Goal: Transaction & Acquisition: Purchase product/service

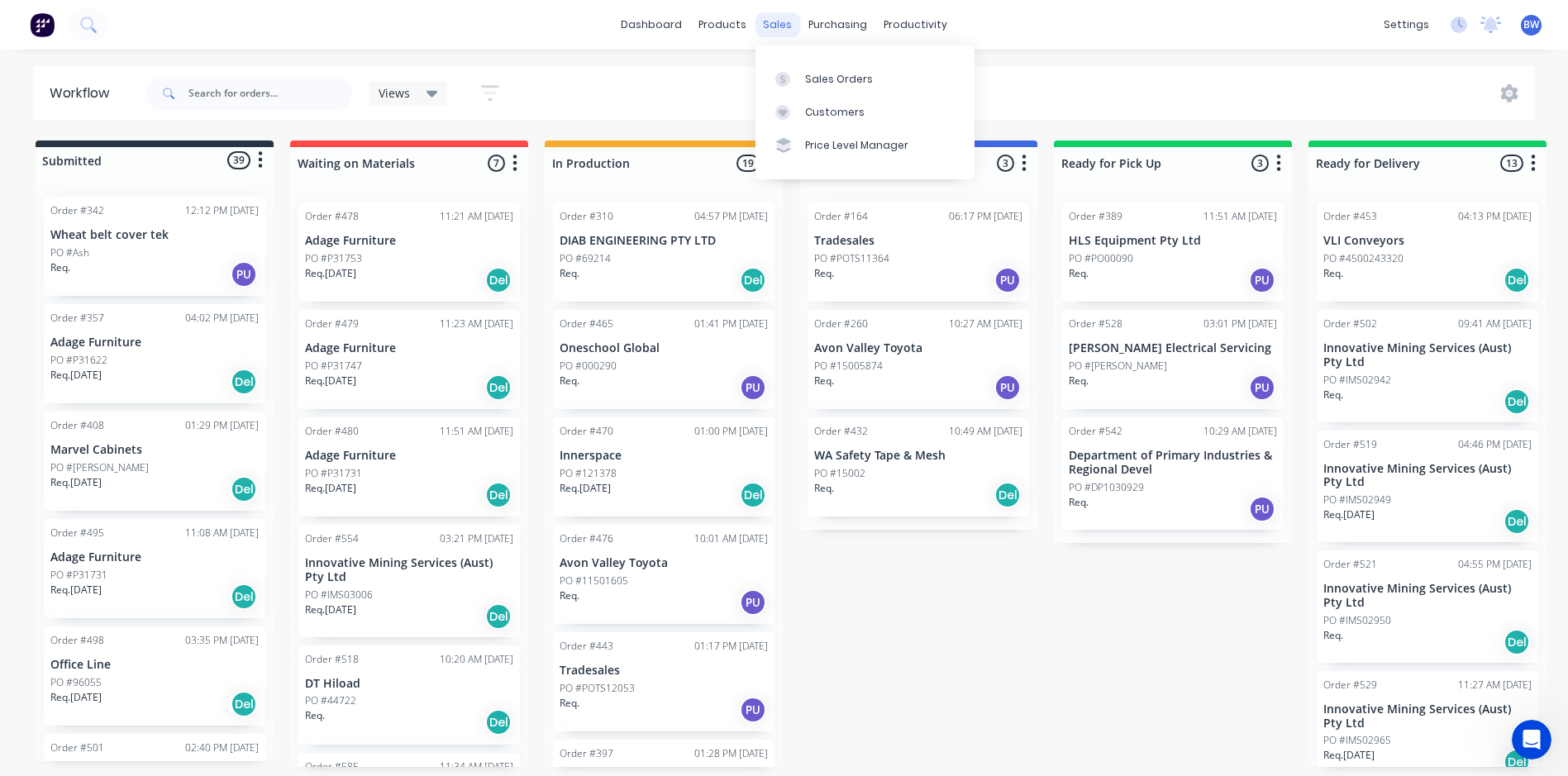
scroll to position [193, 0]
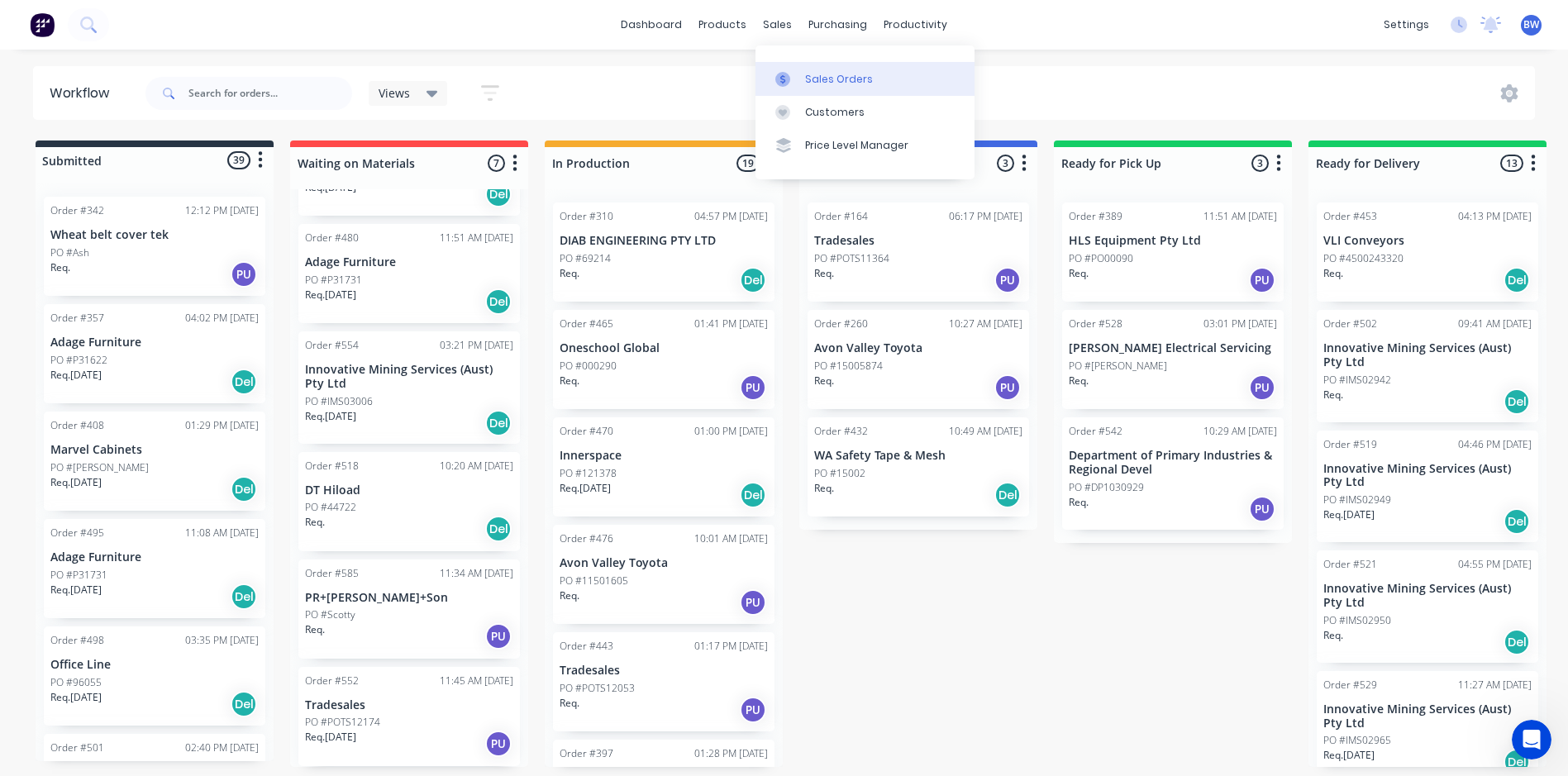
click at [778, 65] on link "Sales Orders" at bounding box center [865, 79] width 219 height 33
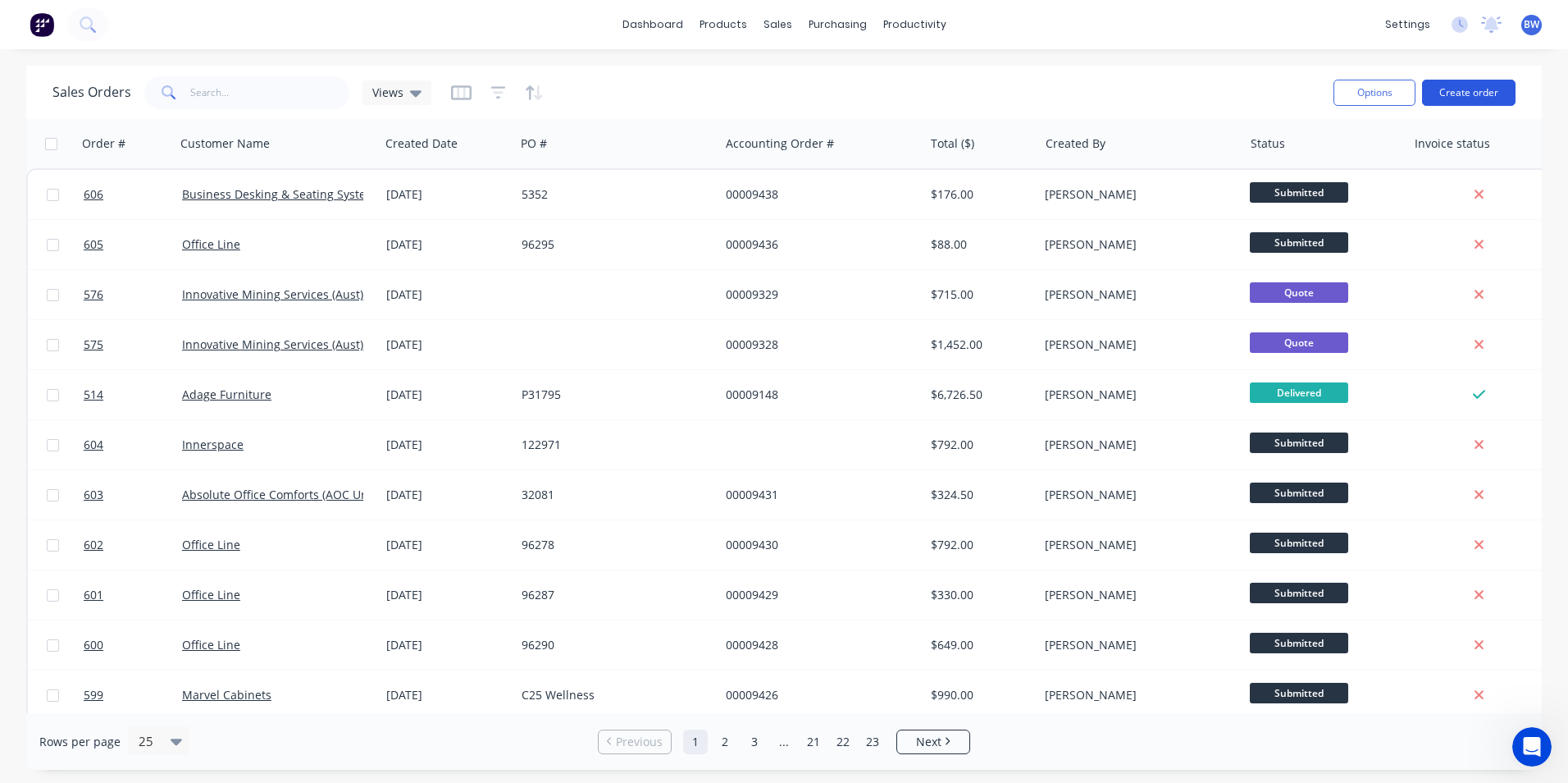
click at [1472, 97] on button "Create order" at bounding box center [1469, 93] width 93 height 27
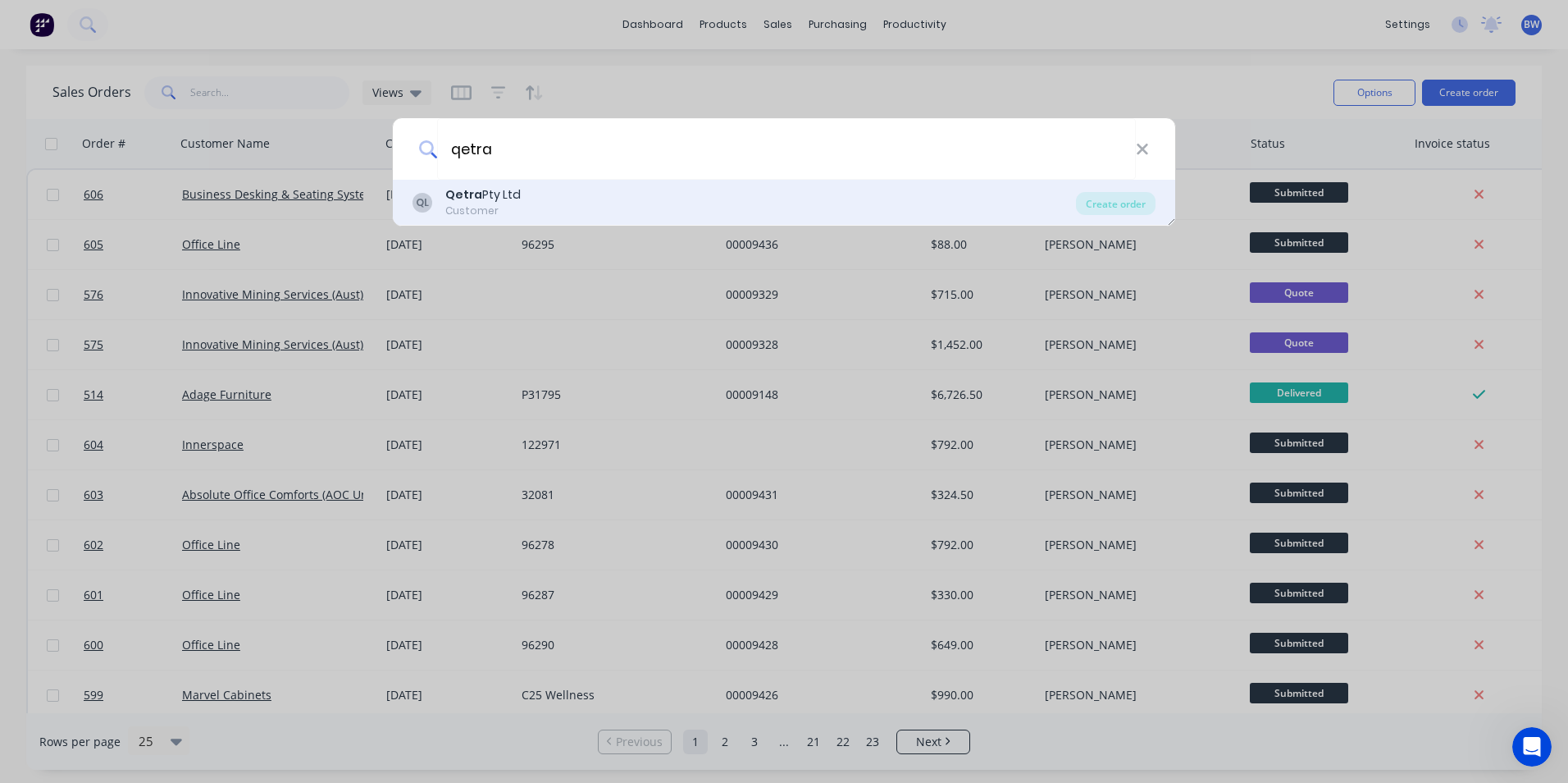
type input "qetra"
click at [662, 210] on div "QL Qetra Pty Ltd Customer" at bounding box center [744, 201] width 664 height 32
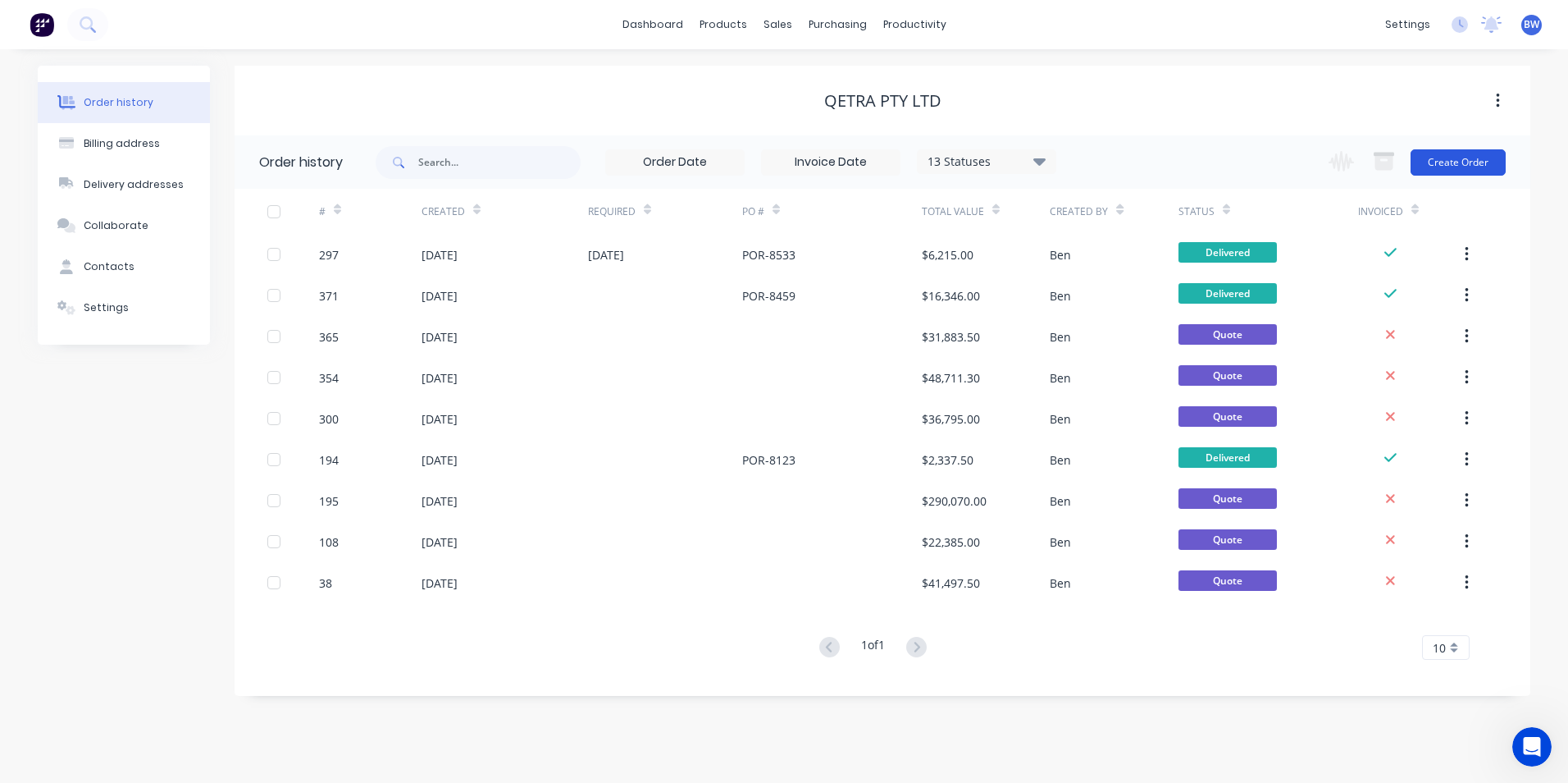
click at [1438, 164] on button "Create Order" at bounding box center [1458, 162] width 95 height 27
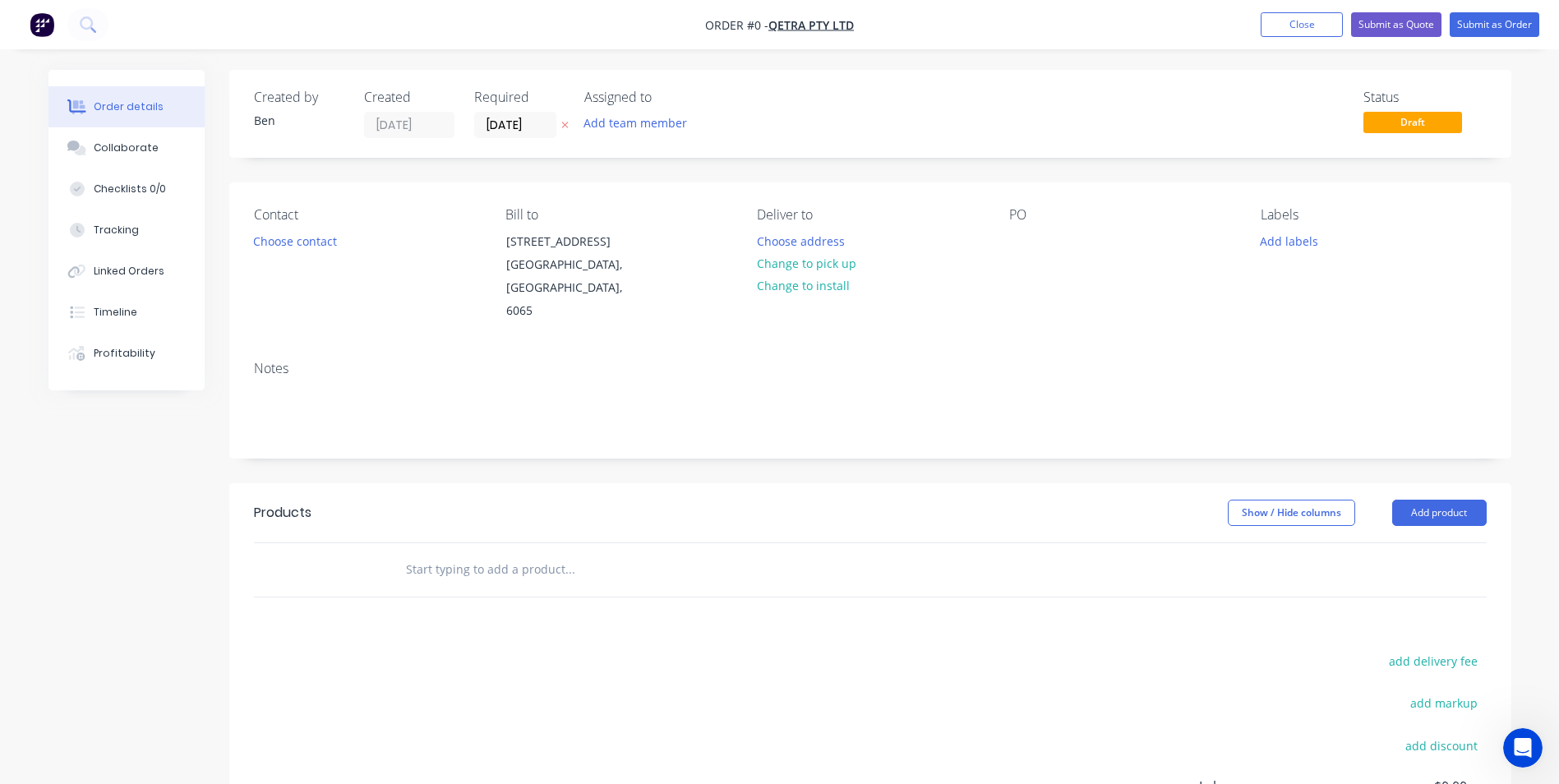
click at [565, 128] on icon "button" at bounding box center [565, 124] width 8 height 9
click at [817, 241] on button "Choose address" at bounding box center [801, 240] width 106 height 22
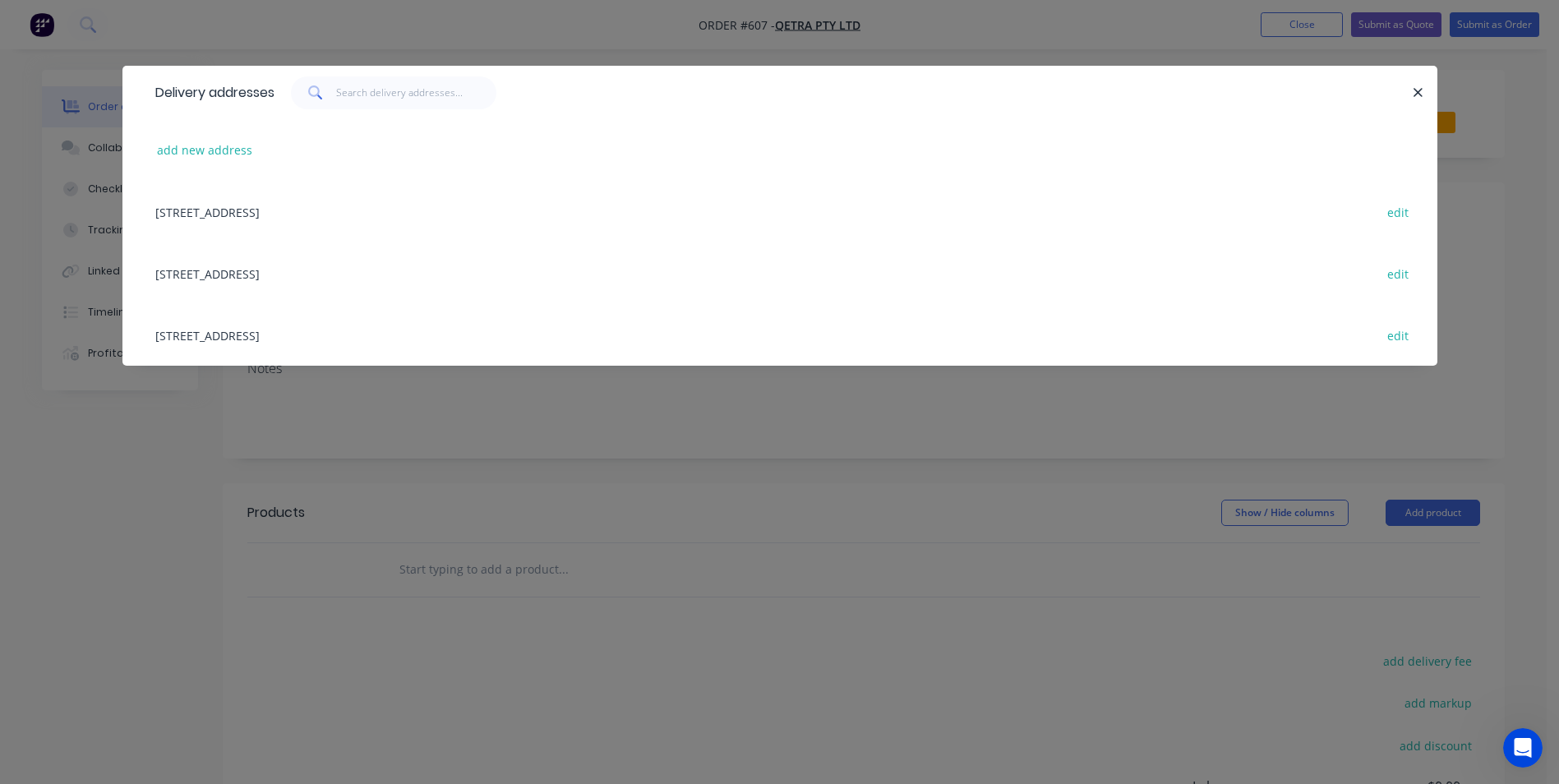
click at [353, 217] on div "[STREET_ADDRESS] edit" at bounding box center [779, 212] width 1266 height 62
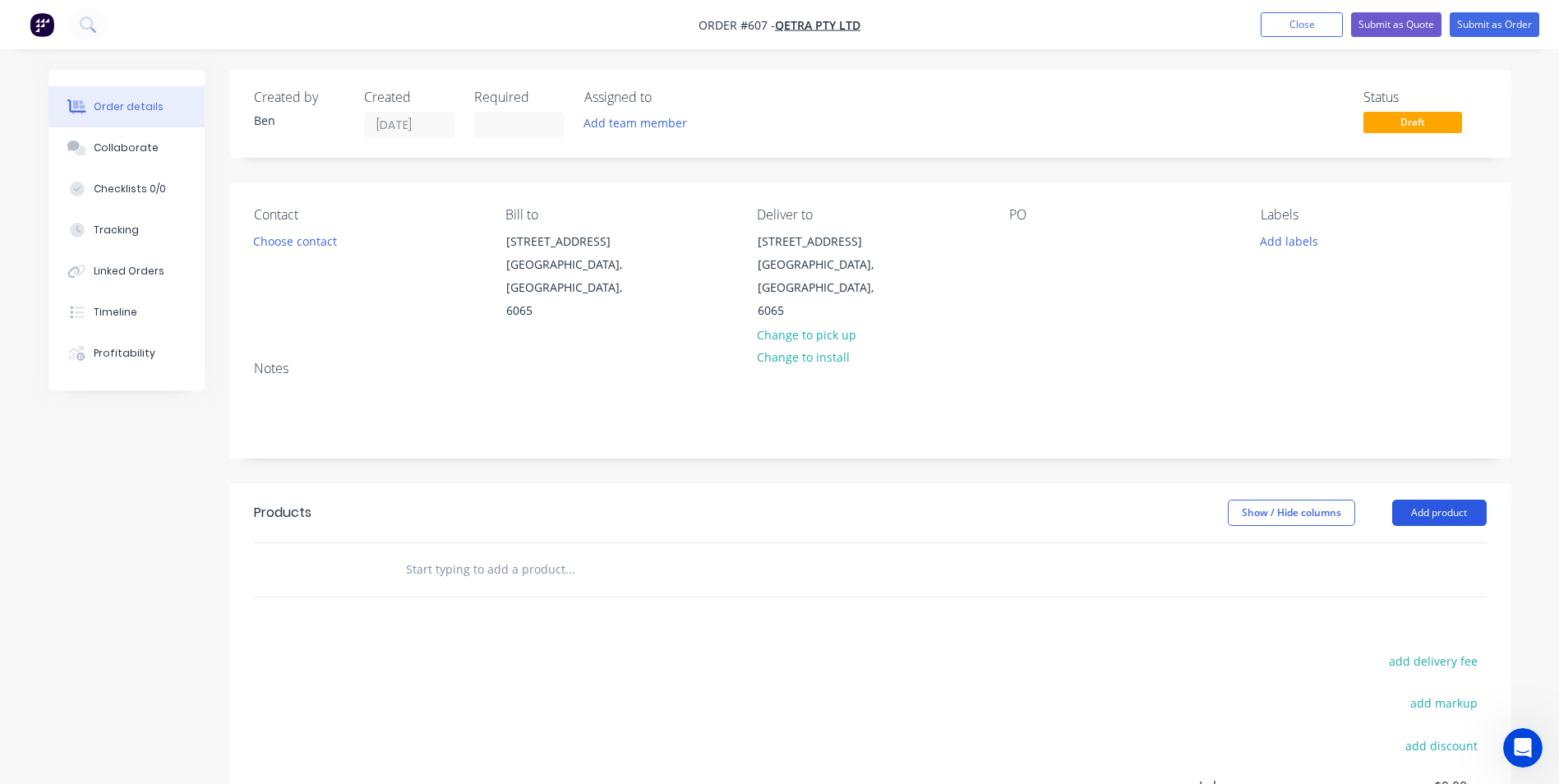
click at [1471, 499] on button "Add product" at bounding box center [1439, 512] width 94 height 27
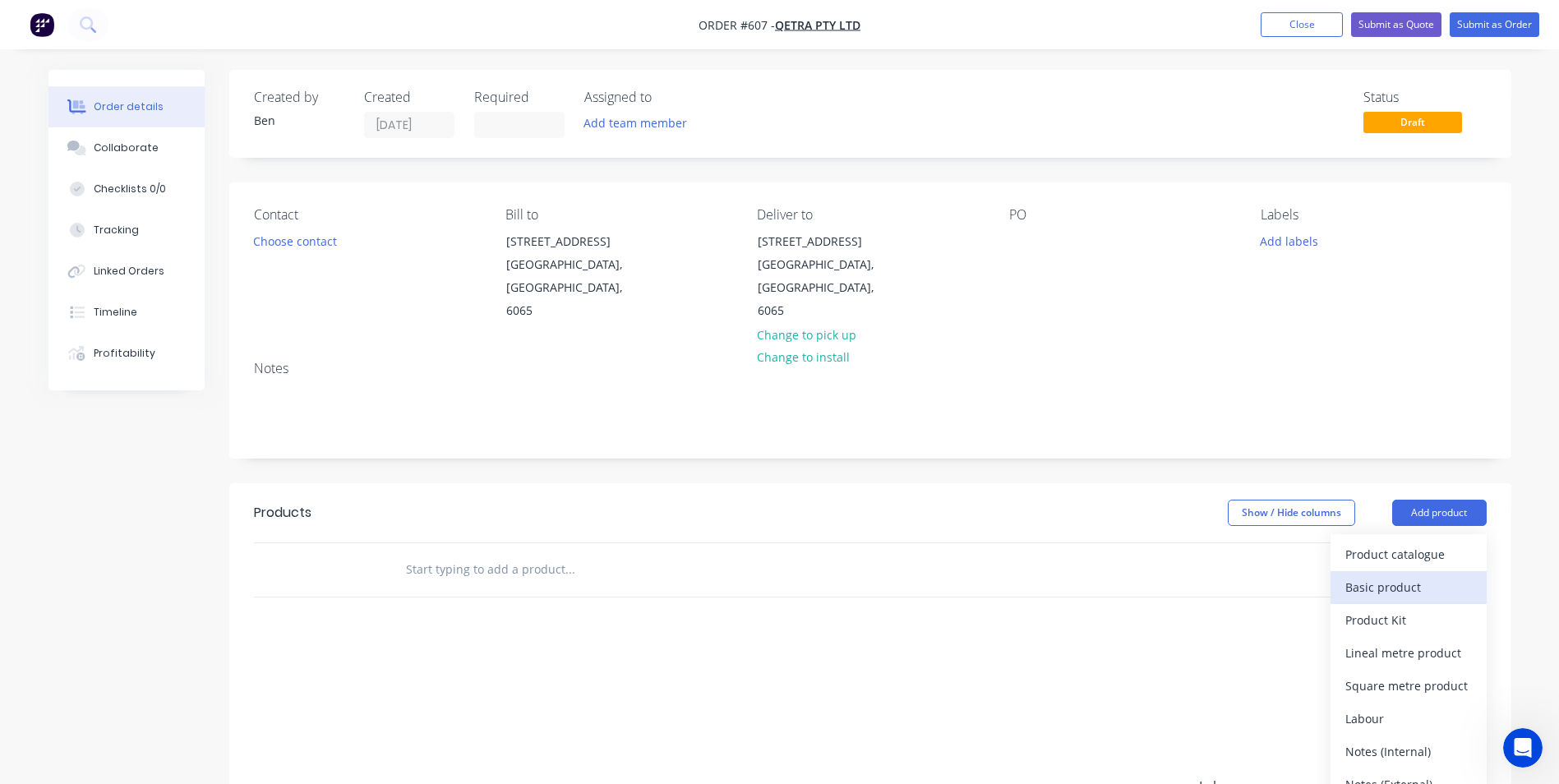
click at [1370, 575] on div "Basic product" at bounding box center [1408, 587] width 126 height 24
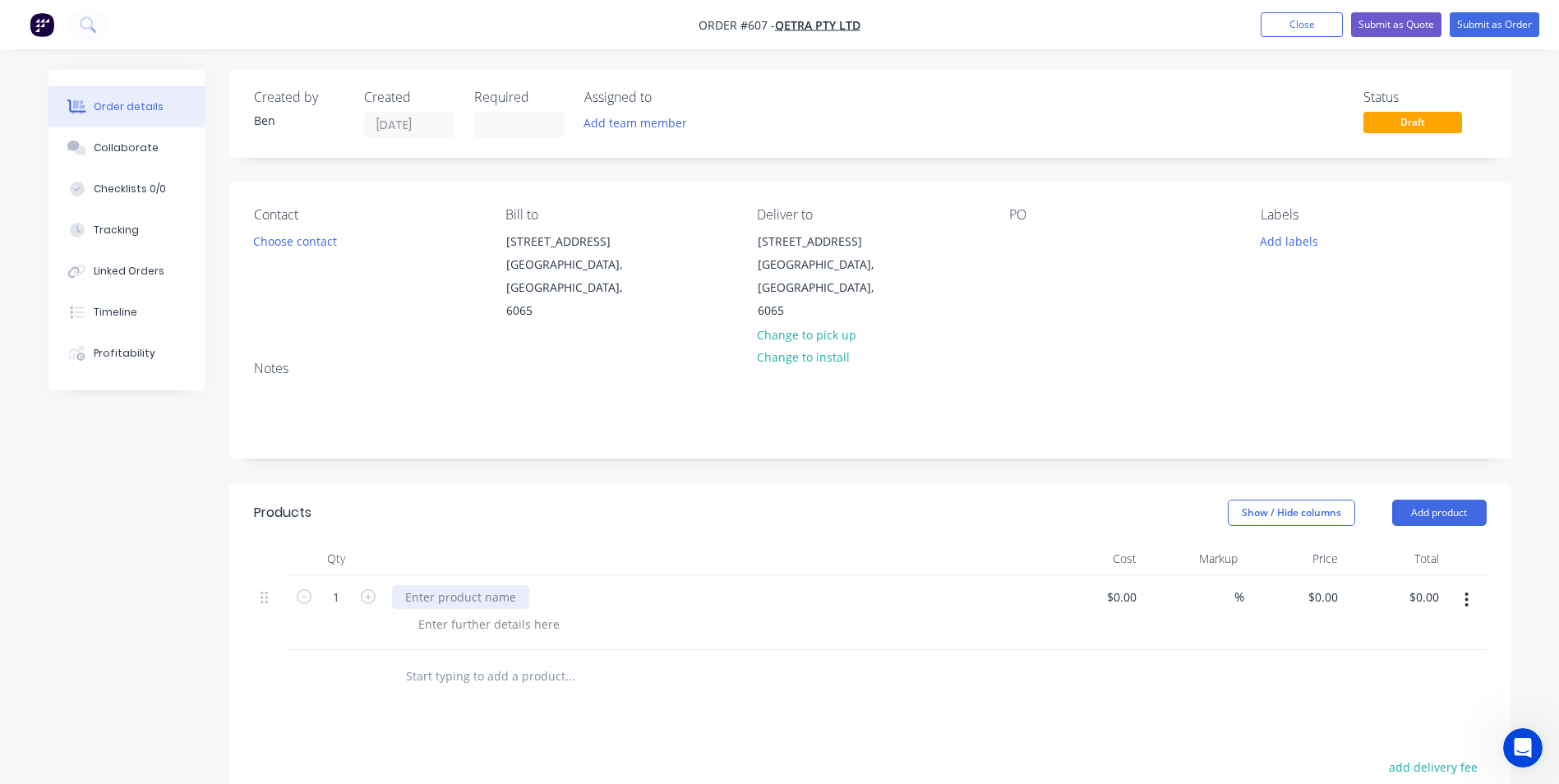
click at [398, 585] on div at bounding box center [461, 597] width 137 height 24
click at [432, 612] on div at bounding box center [488, 624] width 167 height 24
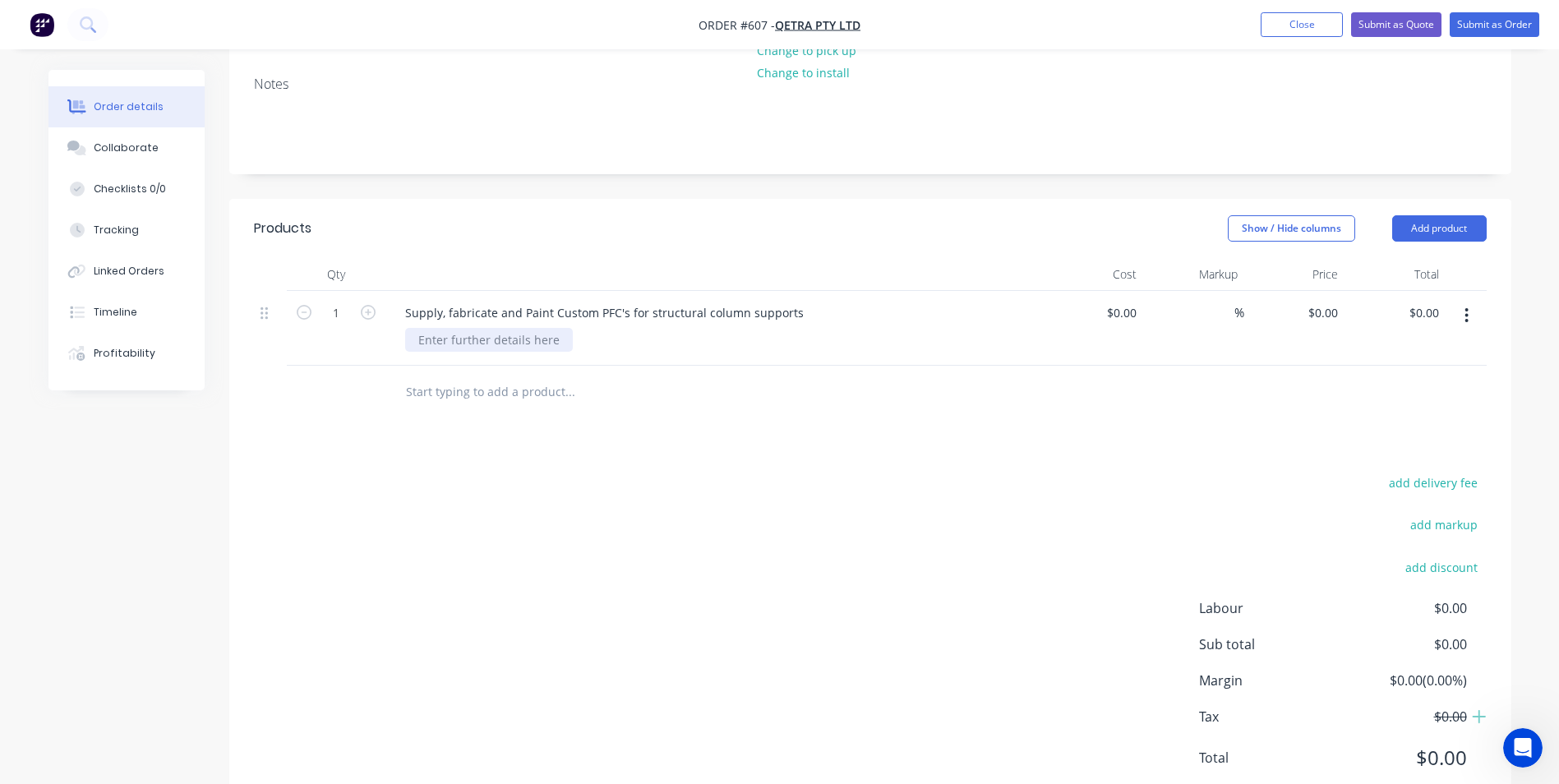
scroll to position [316, 0]
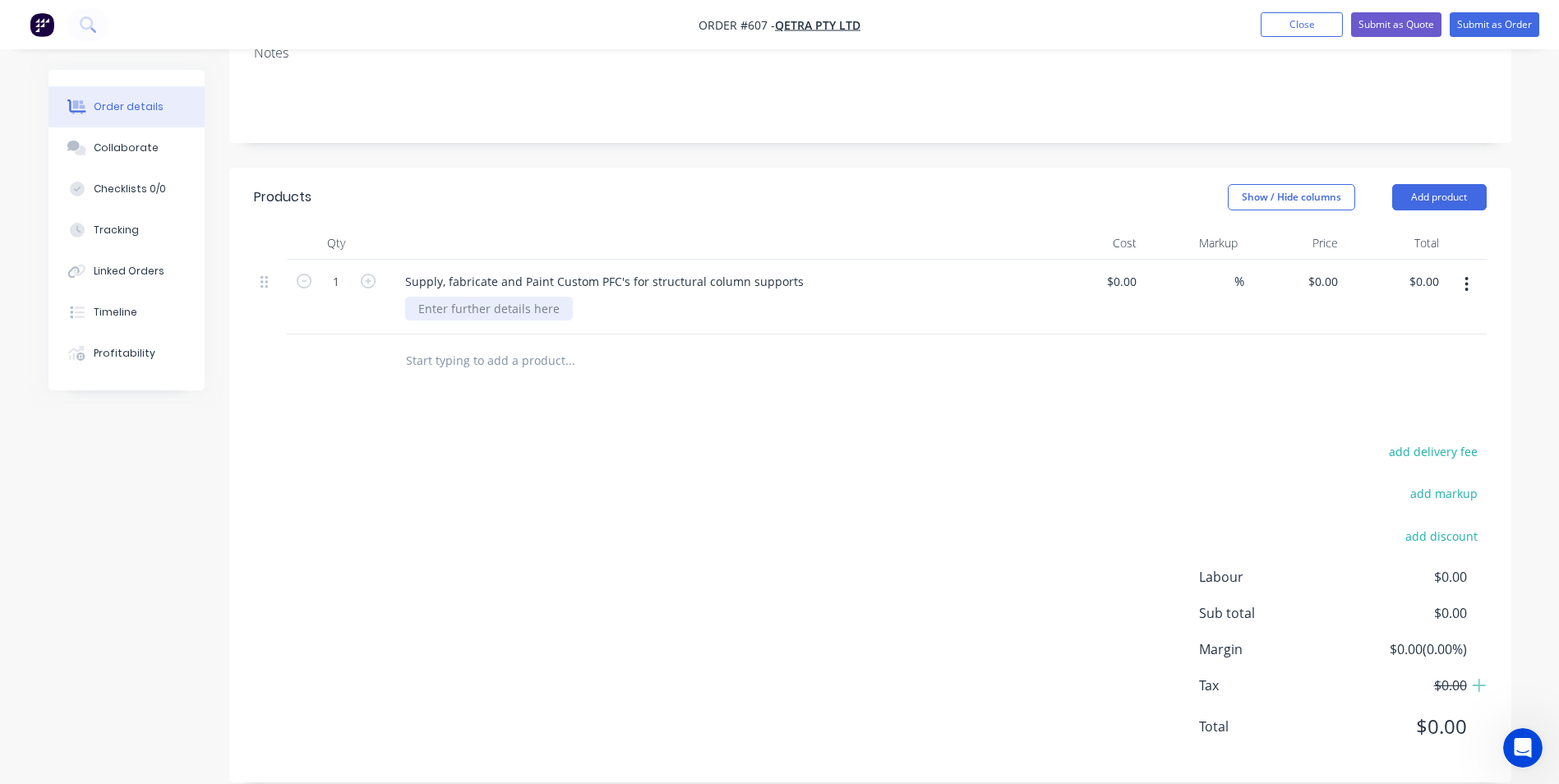
click at [444, 297] on div at bounding box center [488, 309] width 167 height 24
click at [1320, 269] on div "0 0" at bounding box center [1332, 281] width 26 height 24
type input "$31,450.00"
click at [832, 491] on div "add delivery fee add markup add discount Labour $0.00 Sub total $31,450.00 Marg…" at bounding box center [870, 599] width 1233 height 317
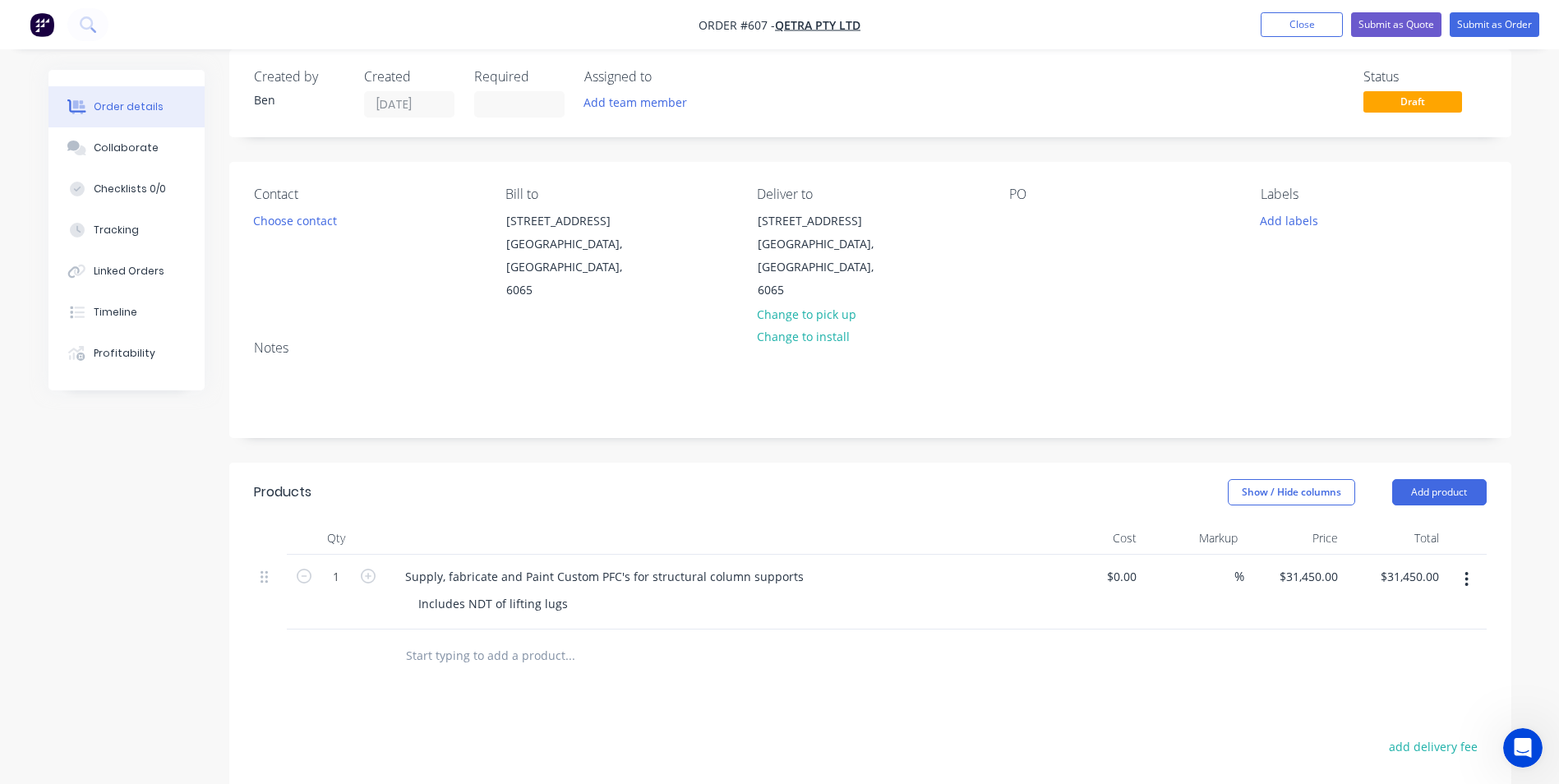
scroll to position [0, 0]
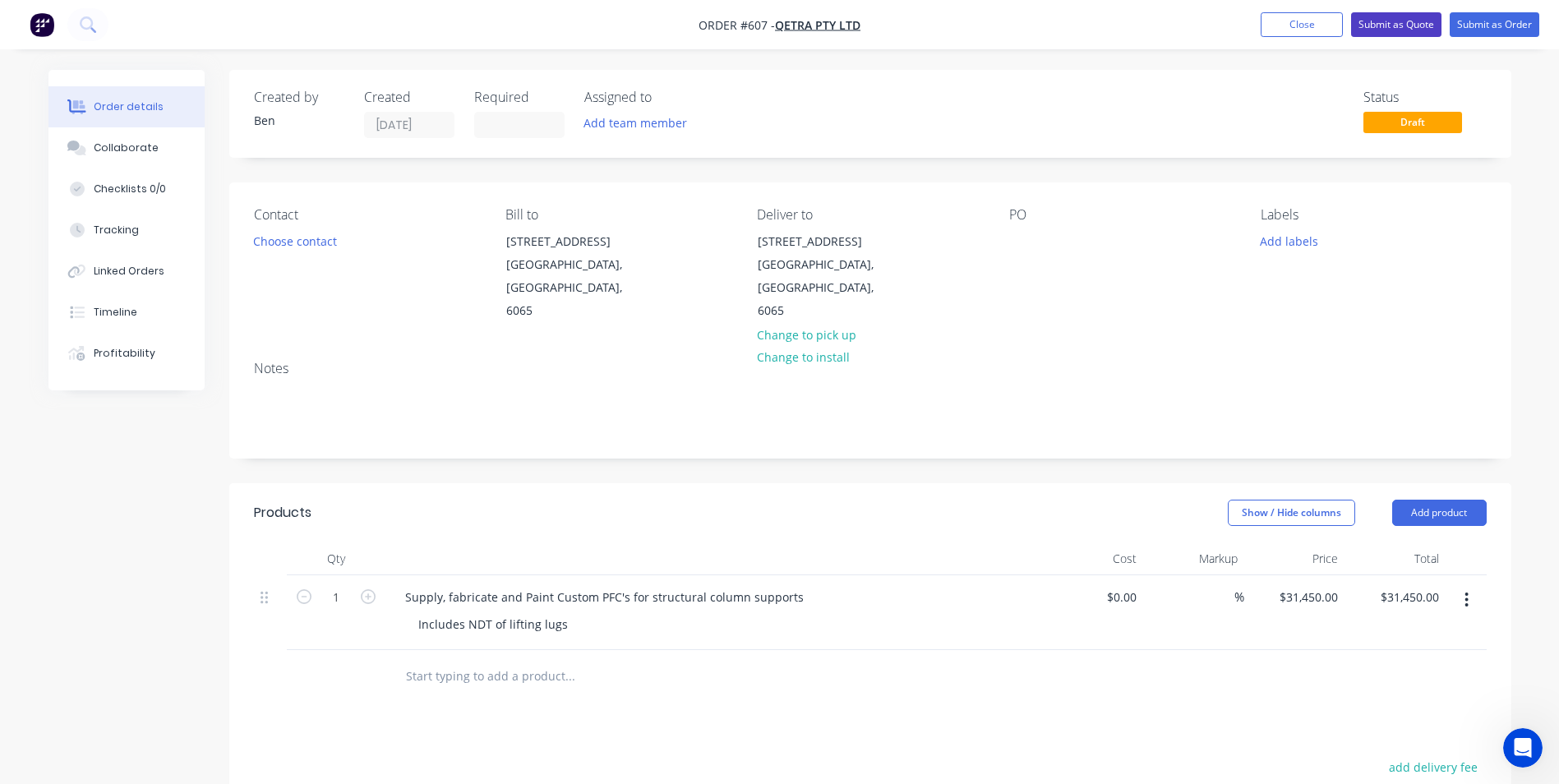
click at [1387, 28] on button "Submit as Quote" at bounding box center [1396, 24] width 90 height 25
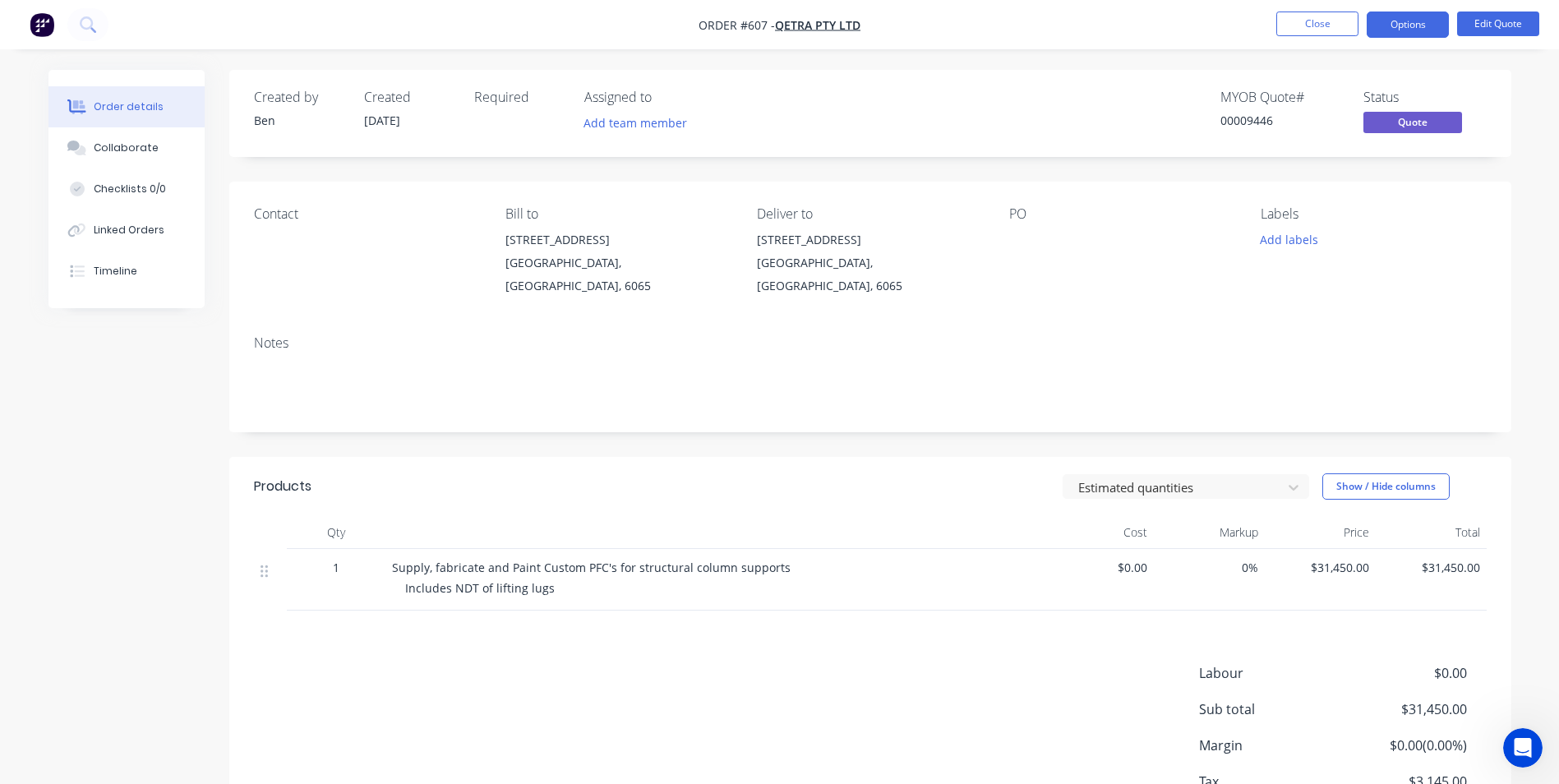
click at [1387, 28] on button "Options" at bounding box center [1408, 24] width 82 height 27
click at [1332, 82] on button "EMAIL / PRINT" at bounding box center [1358, 66] width 181 height 33
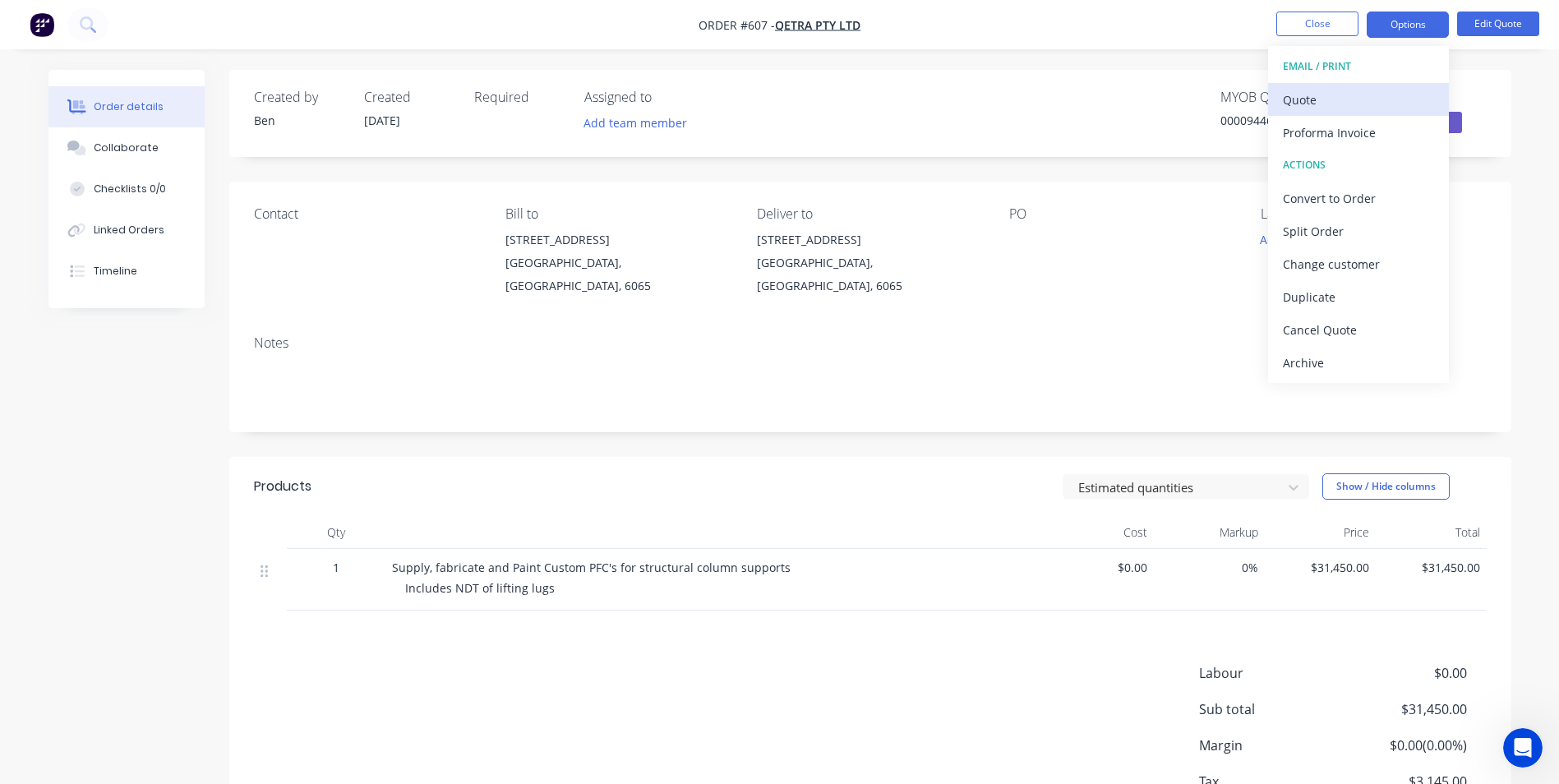
click at [1328, 91] on div "Quote" at bounding box center [1358, 100] width 151 height 24
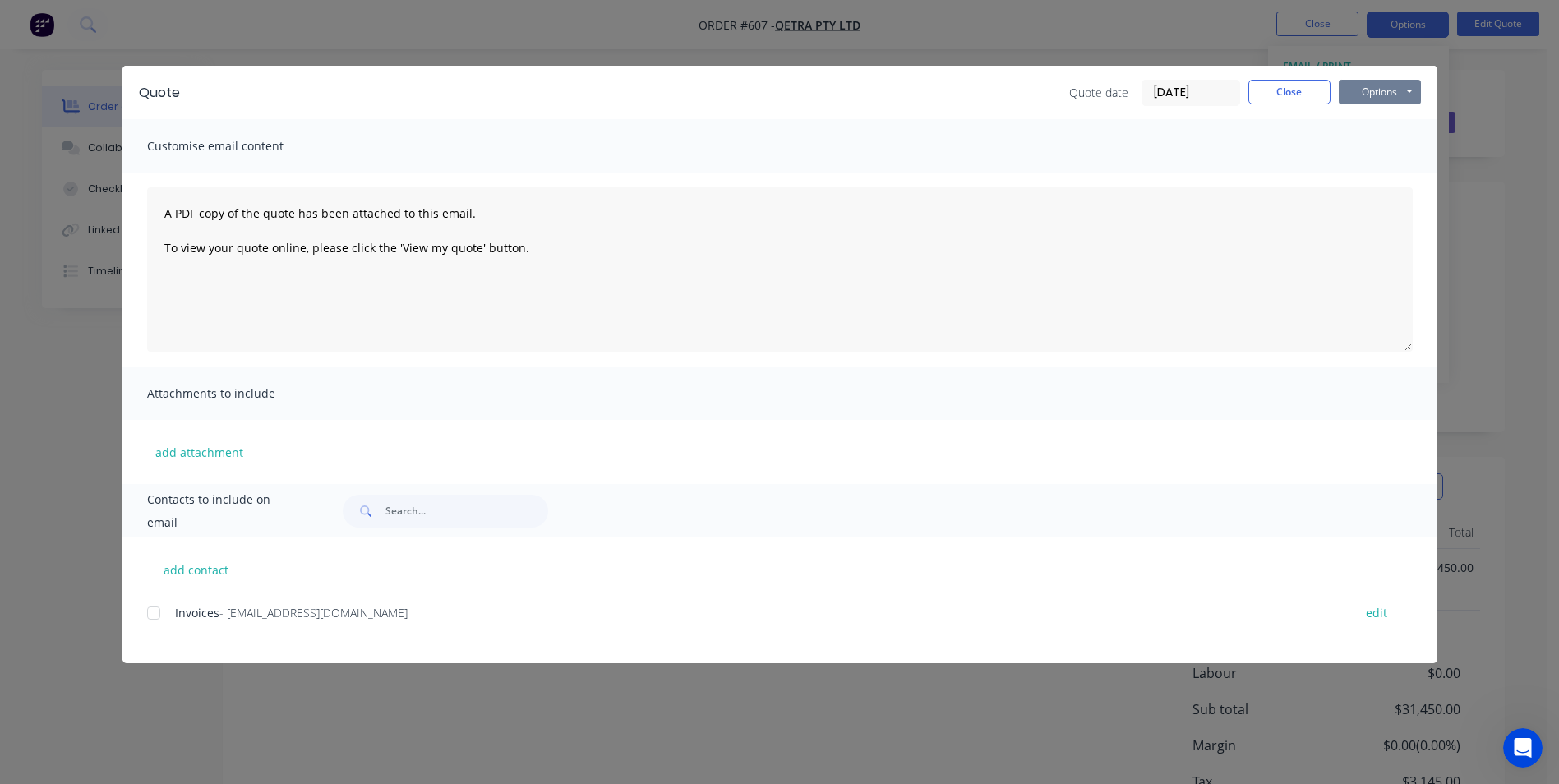
click at [1367, 90] on button "Options" at bounding box center [1380, 92] width 82 height 25
click at [1357, 116] on button "Preview" at bounding box center [1391, 121] width 106 height 27
click at [1317, 87] on button "Close" at bounding box center [1290, 92] width 82 height 25
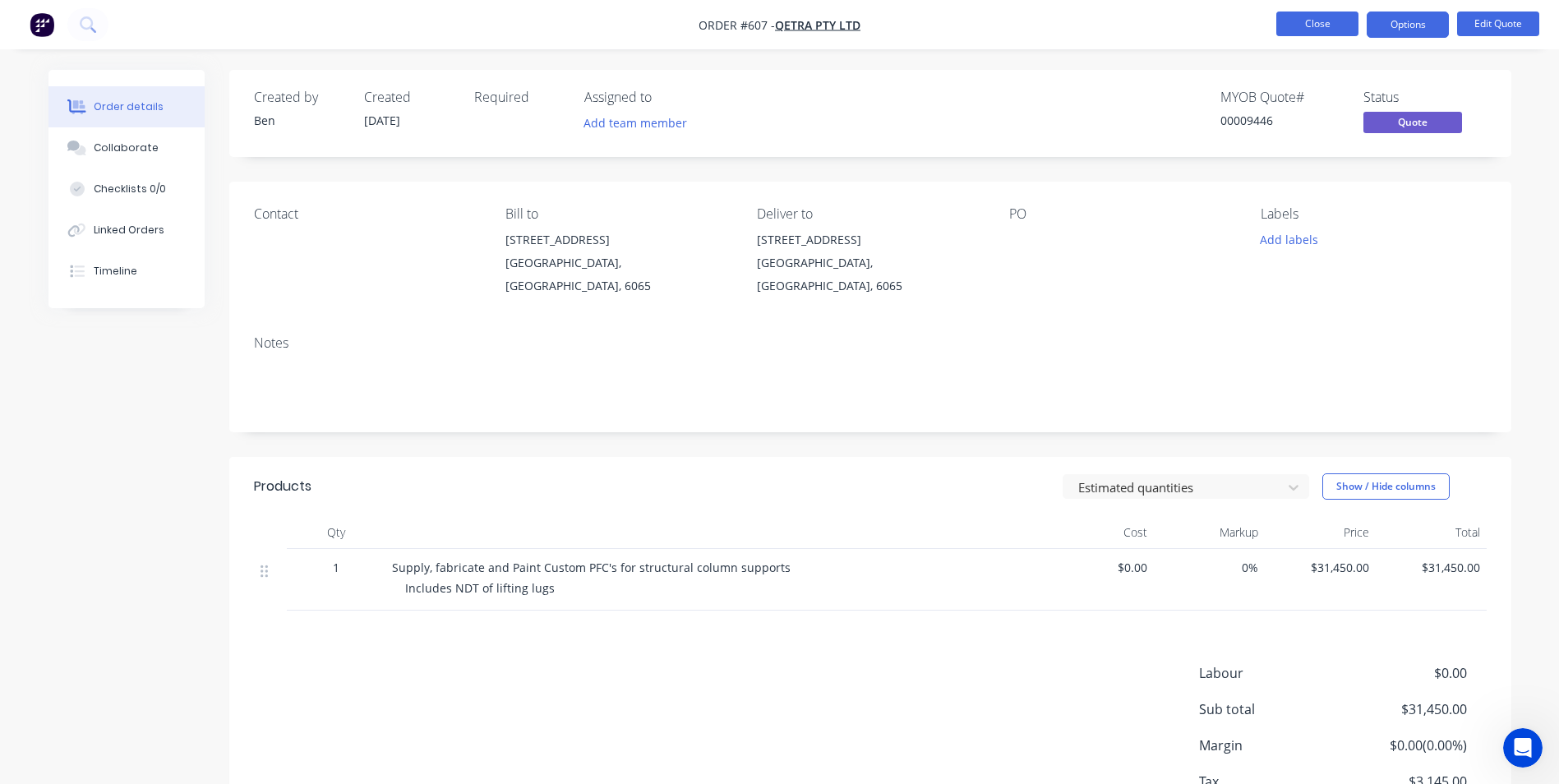
click at [1316, 31] on button "Close" at bounding box center [1317, 23] width 82 height 25
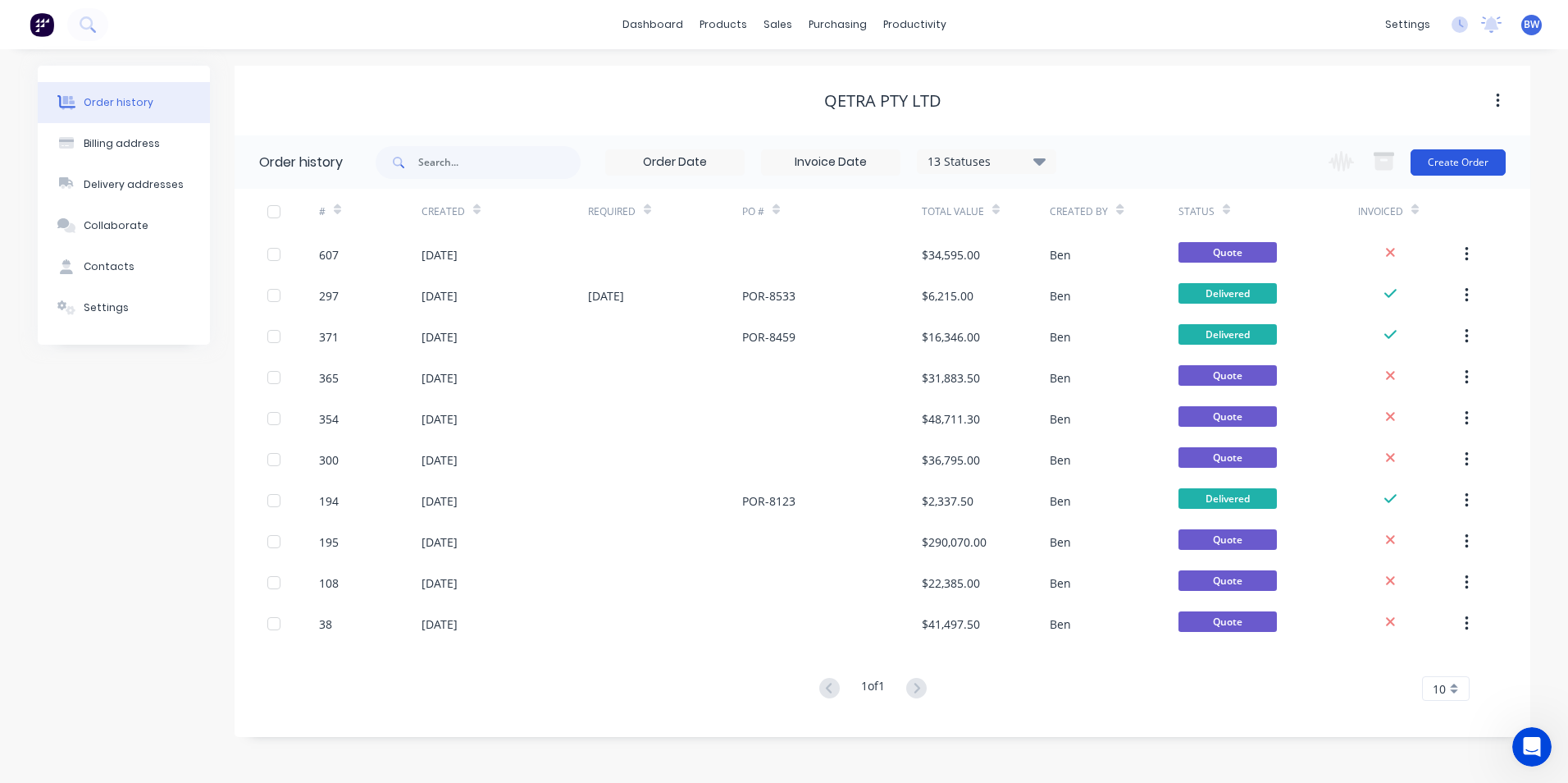
click at [1469, 161] on button "Create Order" at bounding box center [1458, 162] width 95 height 27
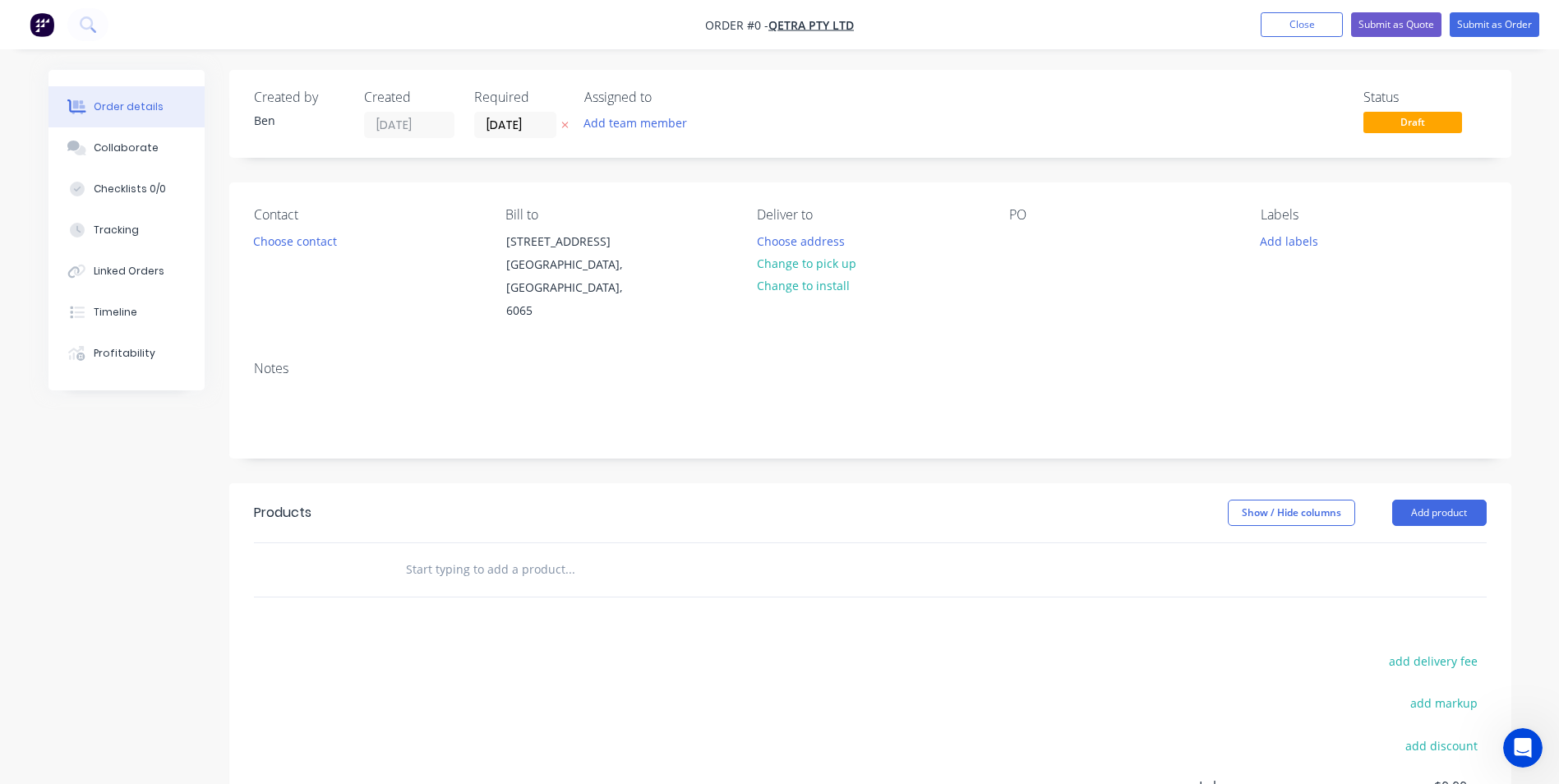
click at [568, 126] on icon "button" at bounding box center [565, 124] width 8 height 9
click at [828, 240] on button "Choose address" at bounding box center [801, 240] width 106 height 22
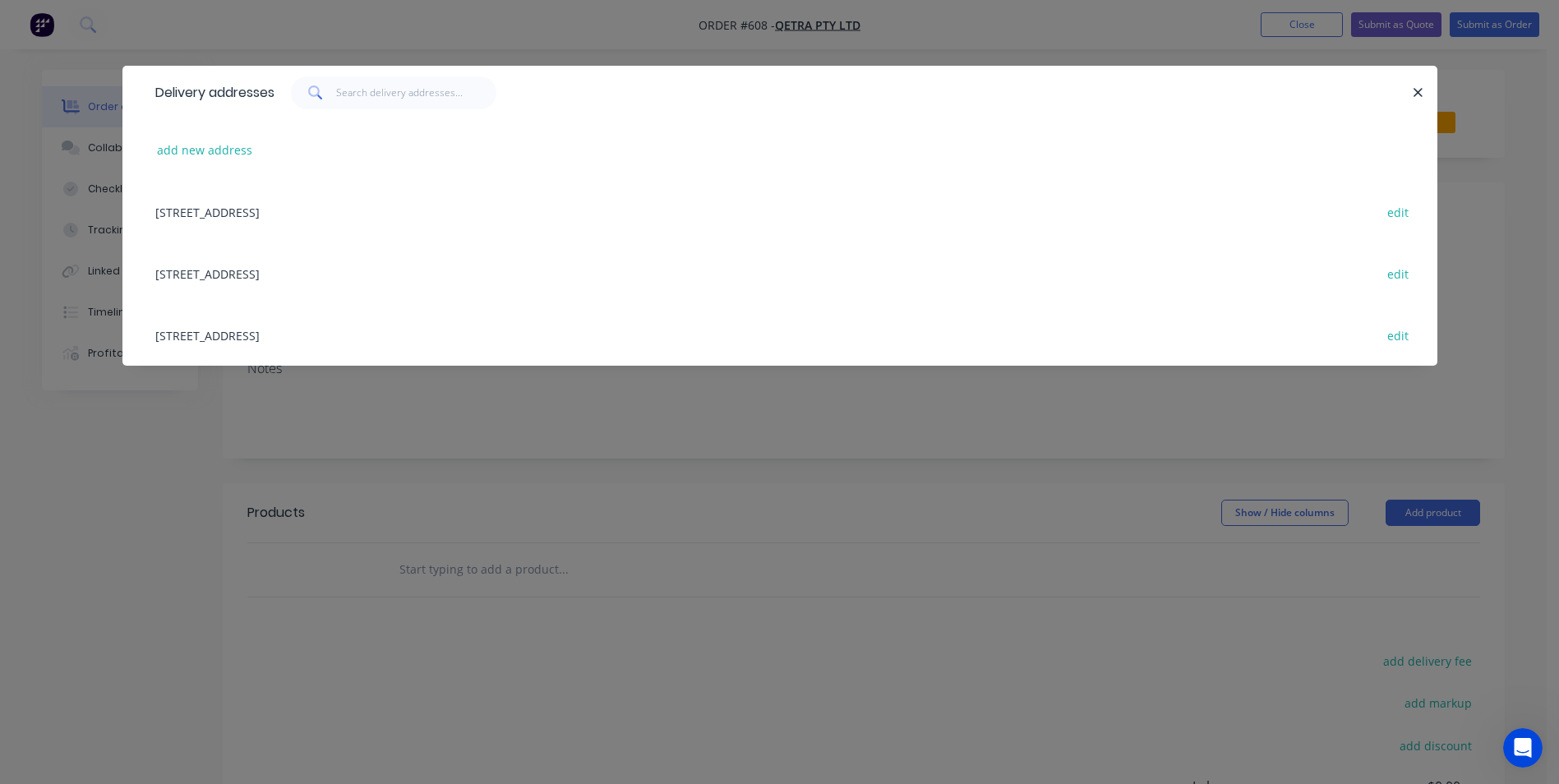
click at [275, 209] on div "[STREET_ADDRESS] edit" at bounding box center [779, 212] width 1266 height 62
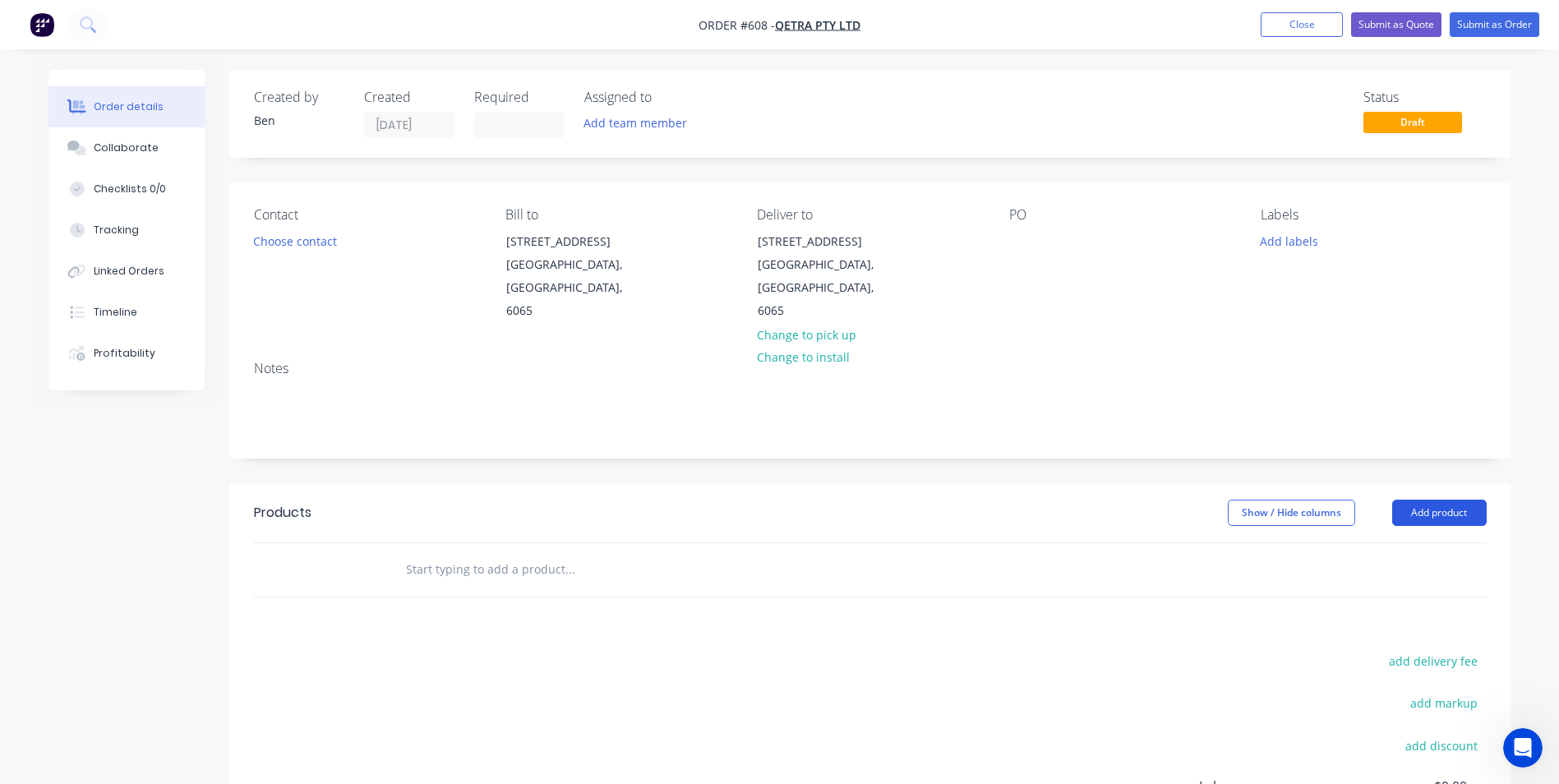
click at [1426, 499] on button "Add product" at bounding box center [1439, 512] width 94 height 27
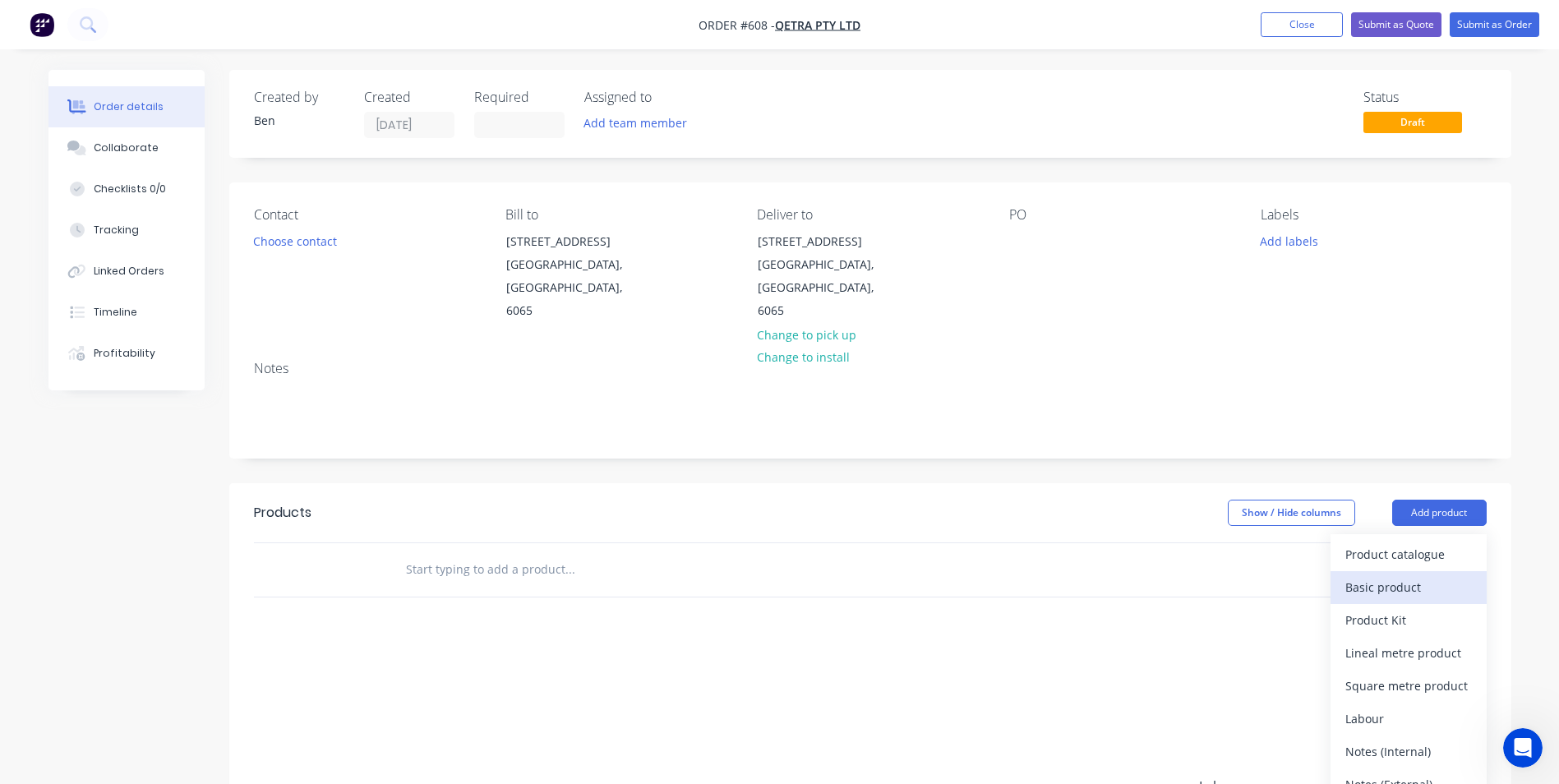
click at [1404, 575] on div "Basic product" at bounding box center [1408, 587] width 126 height 24
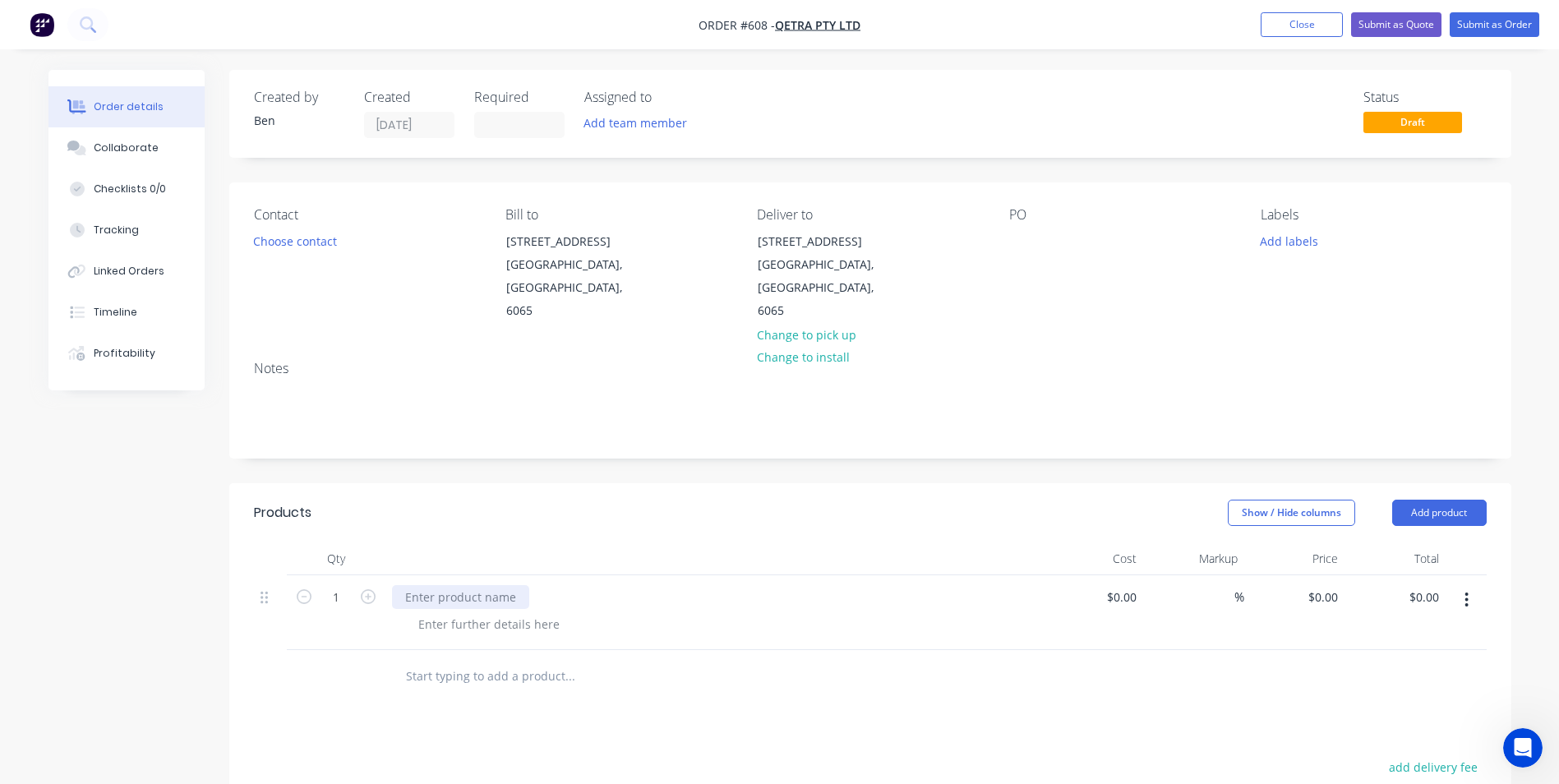
click at [428, 585] on div at bounding box center [461, 597] width 137 height 24
click at [518, 585] on div "Supply and fabricate" at bounding box center [462, 597] width 142 height 24
click at [432, 612] on div at bounding box center [488, 624] width 167 height 24
click at [477, 637] on div "Includes: NDT Machining" at bounding box center [447, 642] width 85 height 58
click at [1317, 575] on div "0 $0.00" at bounding box center [1295, 637] width 101 height 126
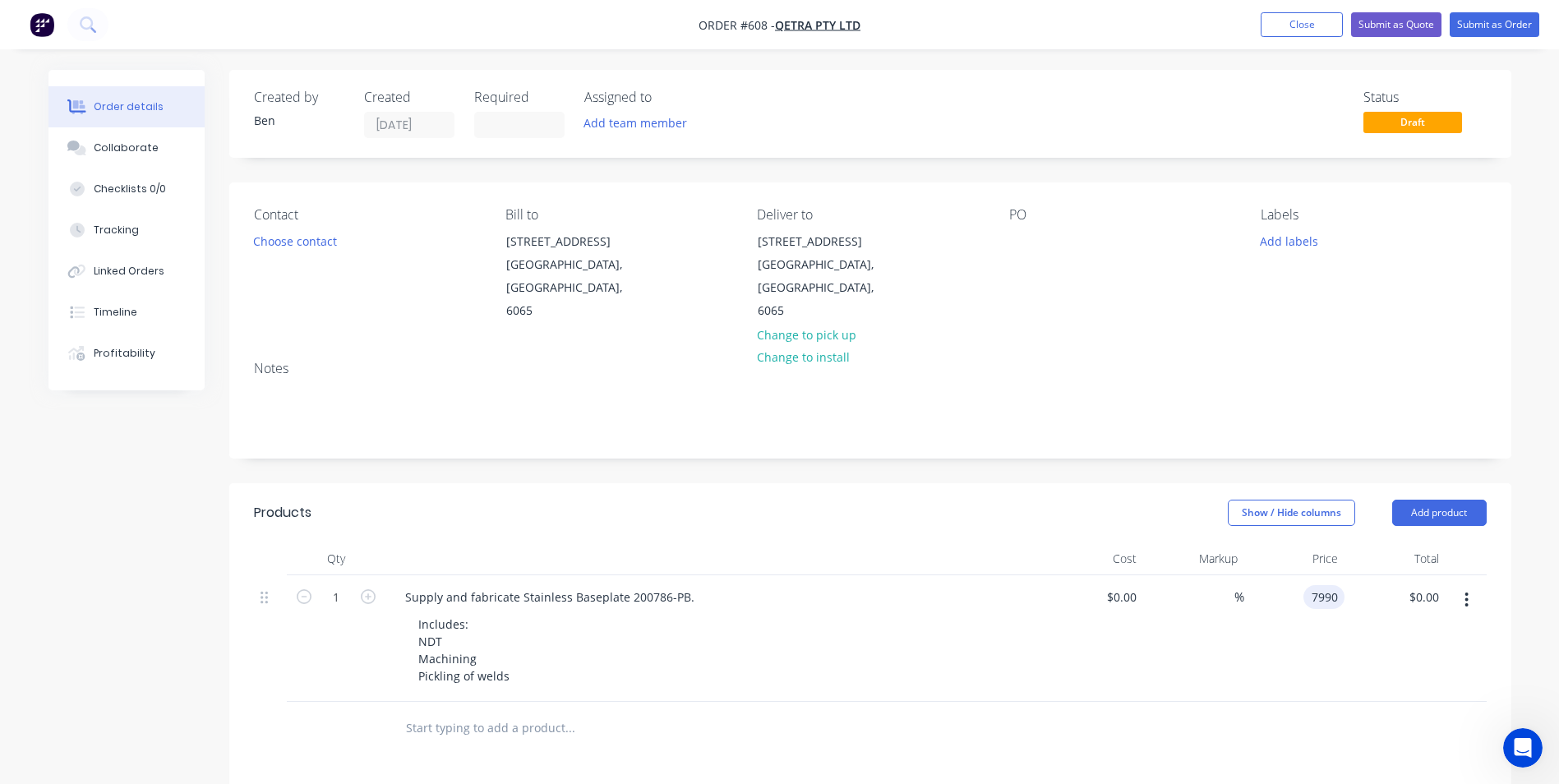
type input "$7,990.00"
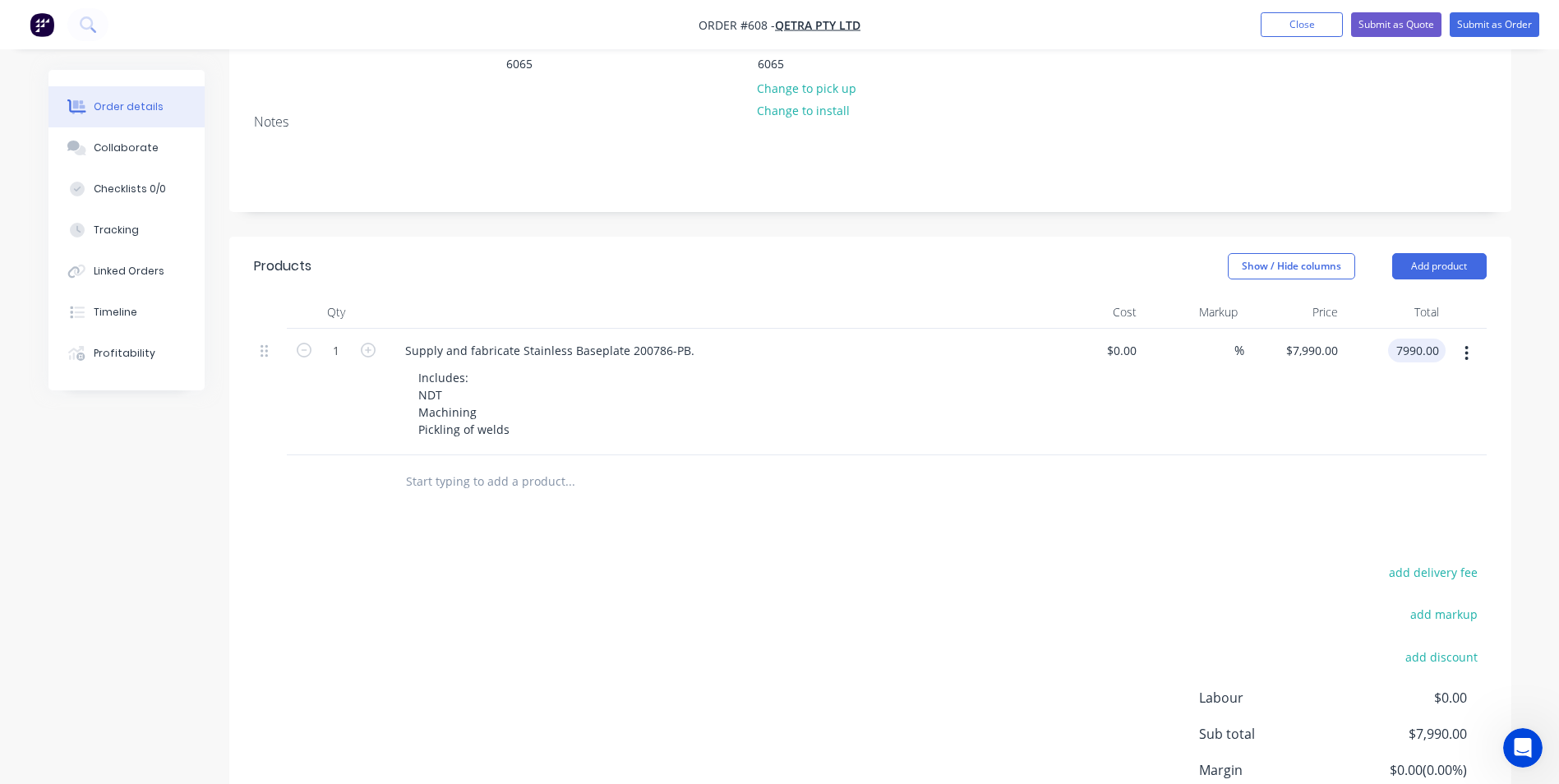
type input "$7,990.00"
click at [950, 575] on div "add delivery fee add markup add discount Labour $0.00 Sub total $7,990.00 Margi…" at bounding box center [870, 720] width 1233 height 317
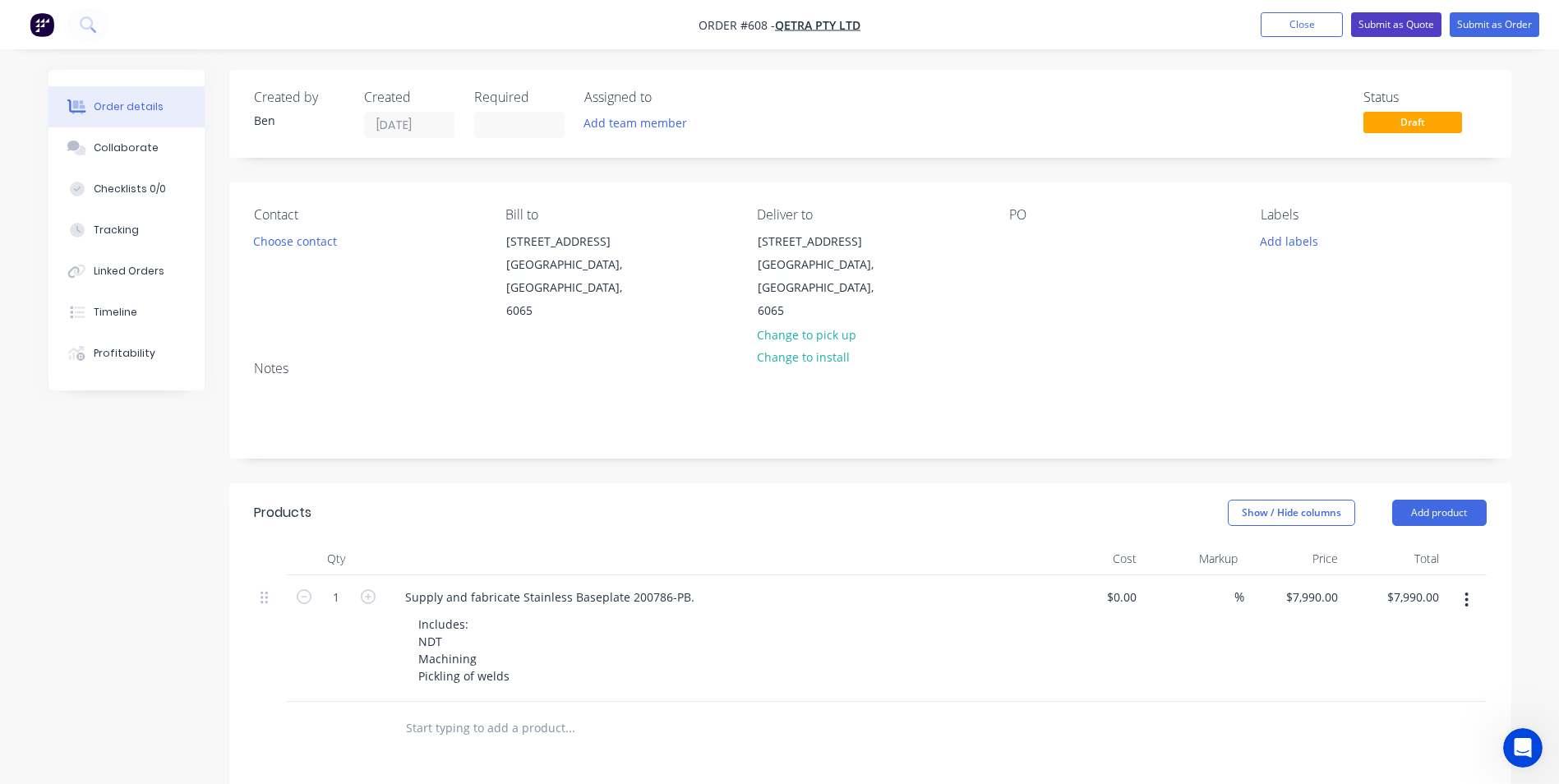
click at [1396, 29] on button "Submit as Quote" at bounding box center [1396, 24] width 90 height 25
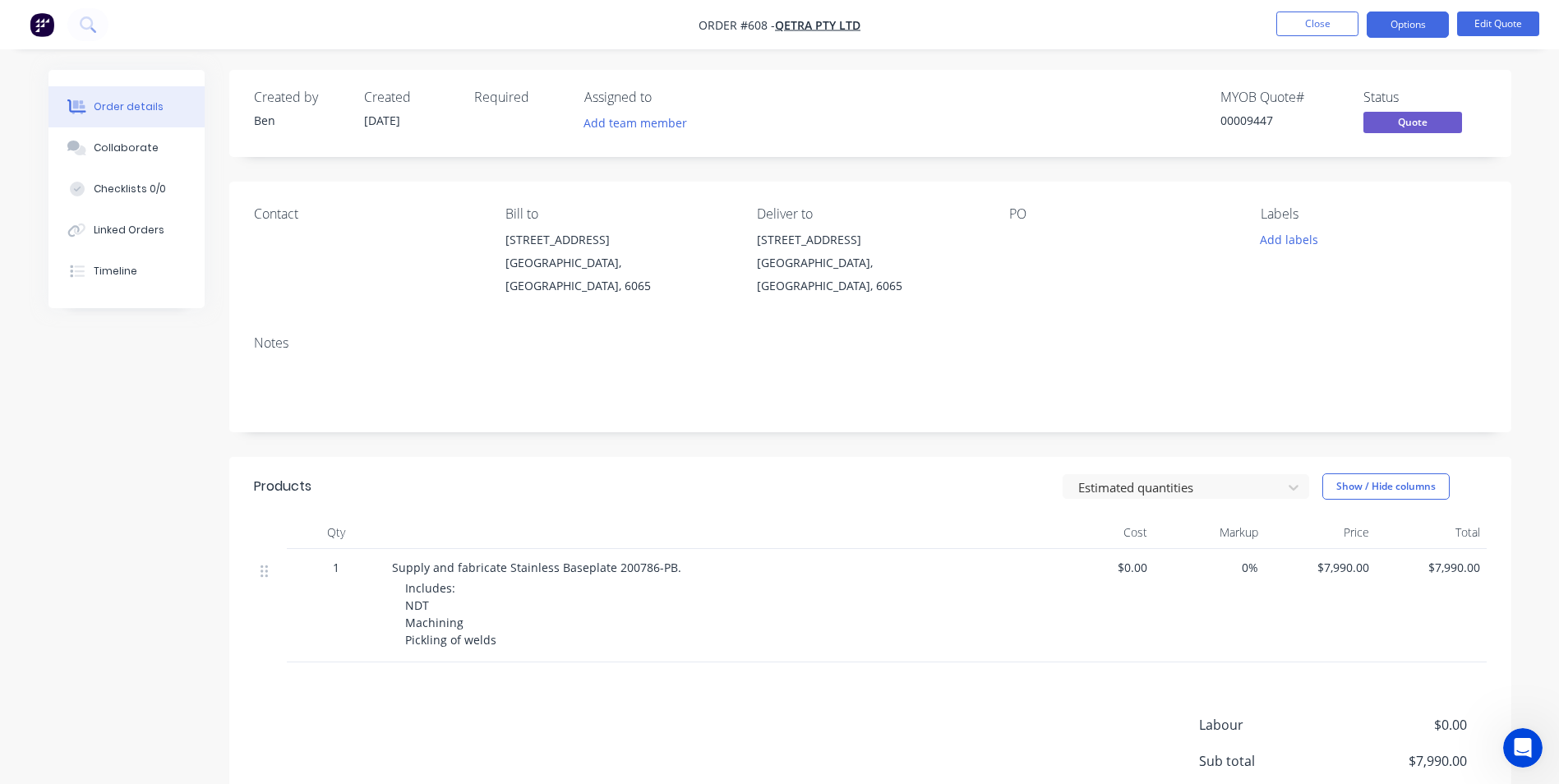
click at [1396, 29] on button "Options" at bounding box center [1408, 24] width 82 height 27
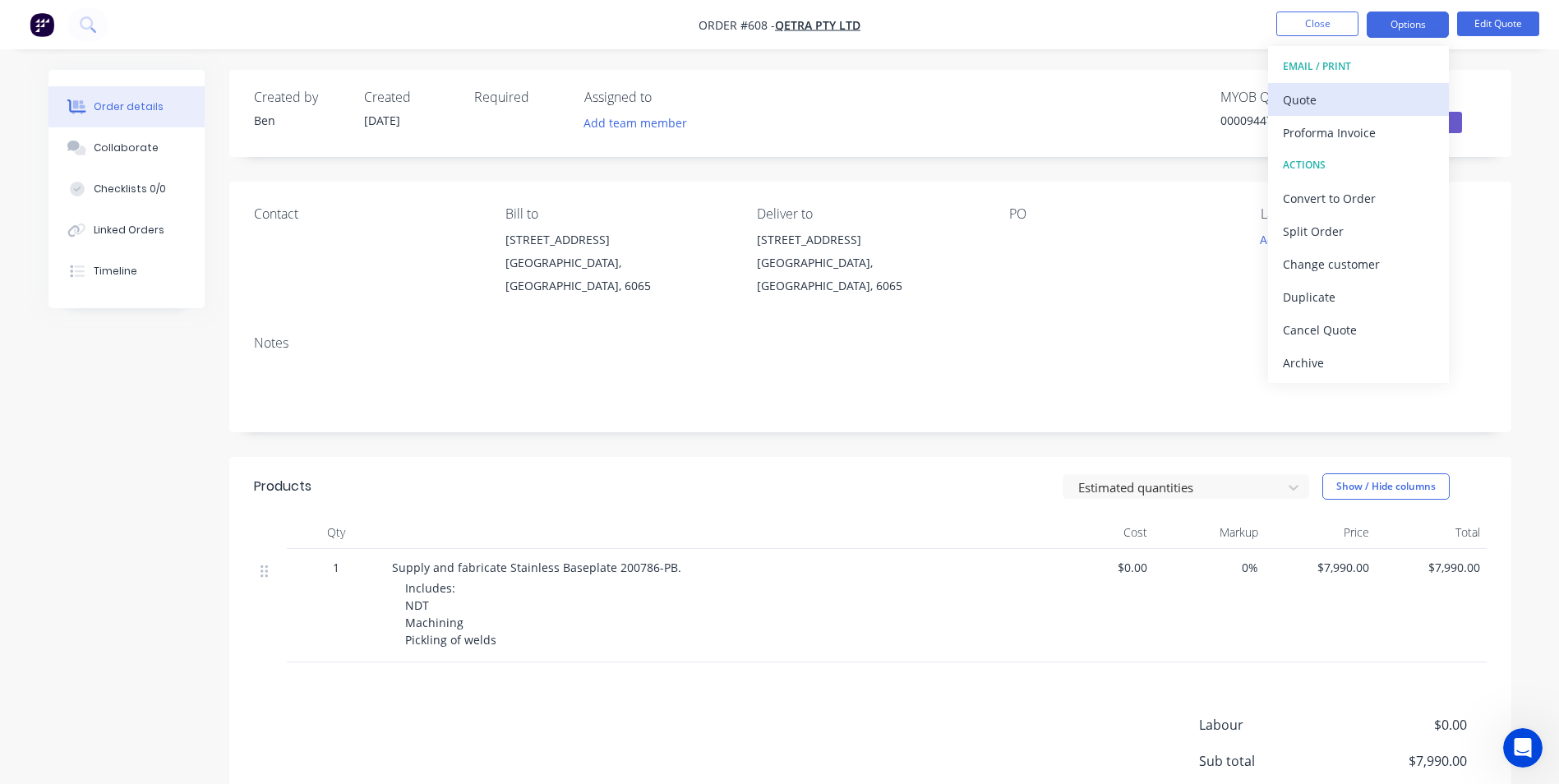
click at [1349, 85] on button "Quote" at bounding box center [1358, 100] width 181 height 33
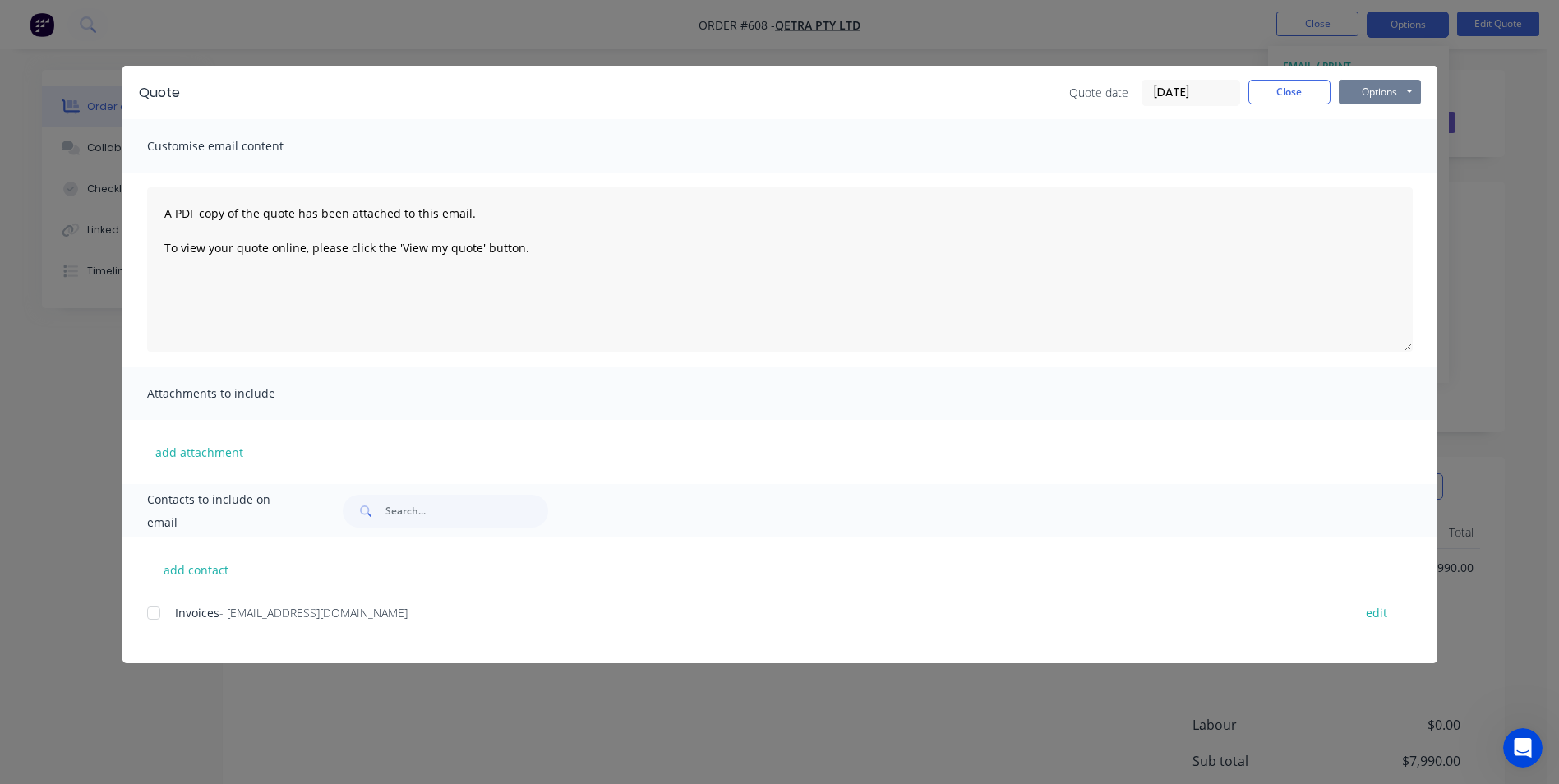
click at [1360, 91] on button "Options" at bounding box center [1380, 92] width 82 height 25
click at [1355, 122] on button "Preview" at bounding box center [1391, 121] width 106 height 27
click at [1302, 87] on button "Close" at bounding box center [1290, 92] width 82 height 25
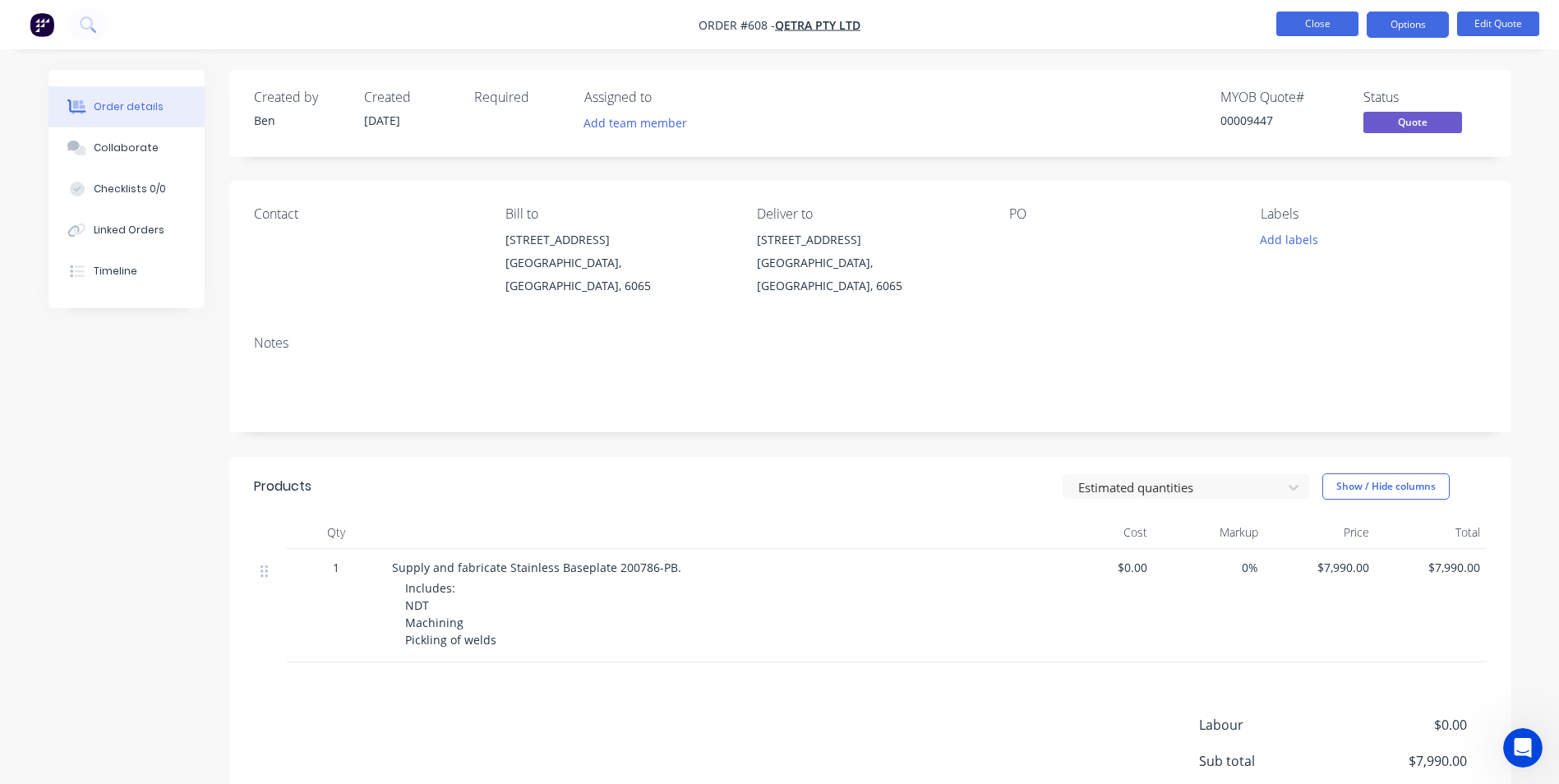
click at [1316, 25] on button "Close" at bounding box center [1317, 23] width 82 height 25
